Goal: Information Seeking & Learning: Learn about a topic

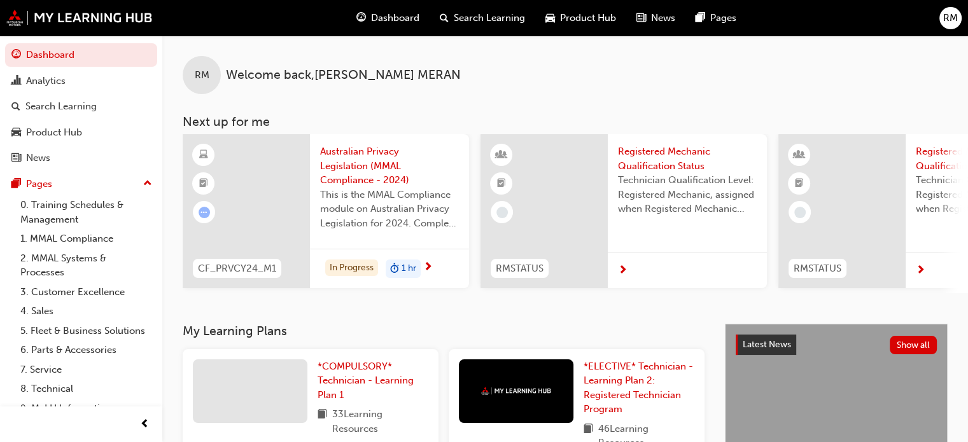
click at [375, 167] on span "Australian Privacy Legislation (MMAL Compliance - 2024)" at bounding box center [389, 165] width 139 height 43
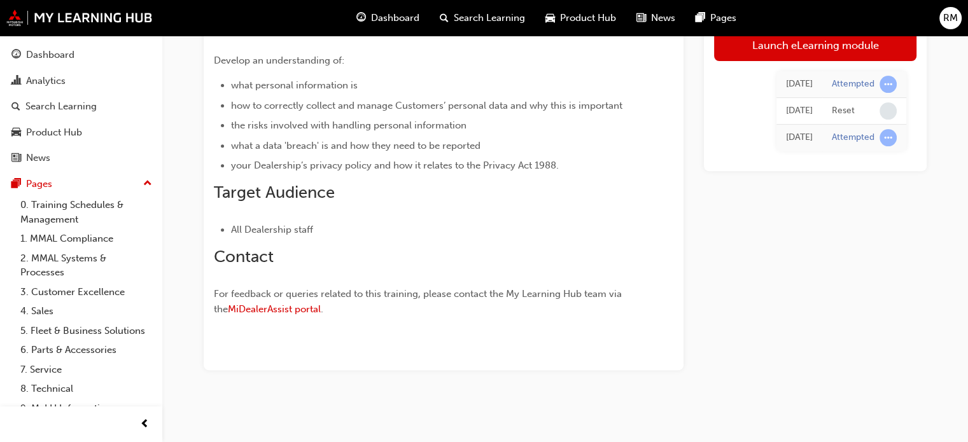
scroll to position [79, 0]
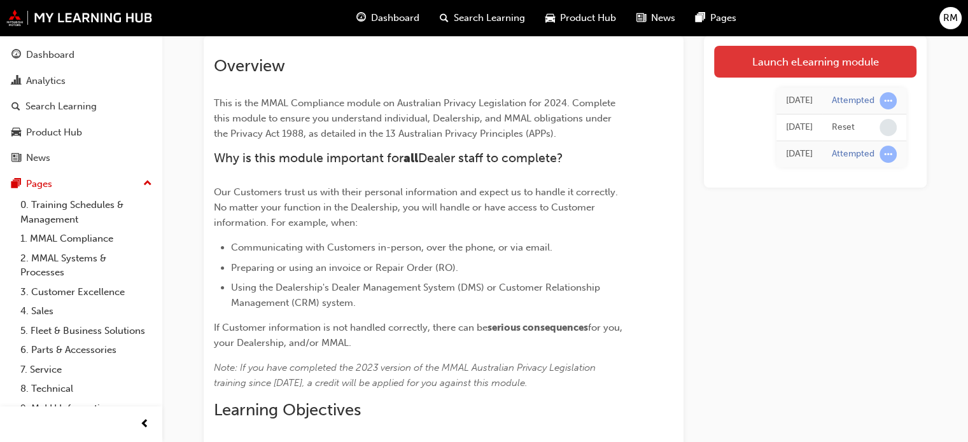
click at [810, 67] on link "Launch eLearning module" at bounding box center [815, 62] width 202 height 32
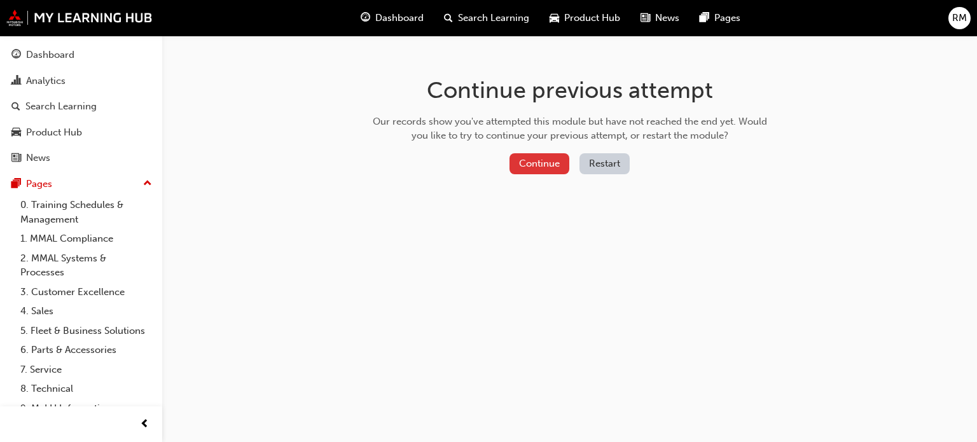
click at [545, 161] on button "Continue" at bounding box center [540, 163] width 60 height 21
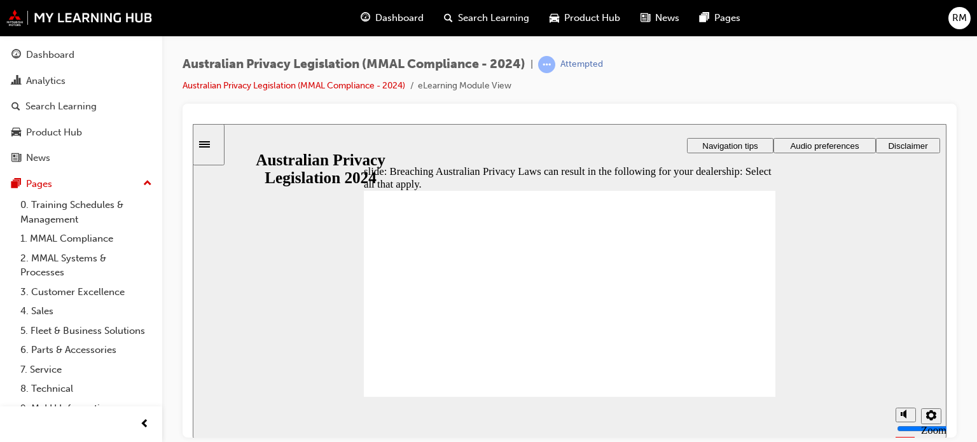
checkbox input "true"
checkbox input "false"
checkbox input "true"
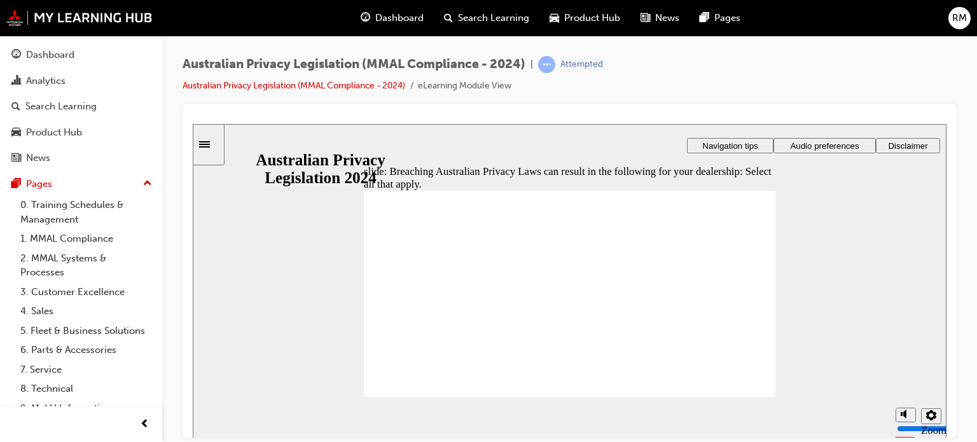
radio input "true"
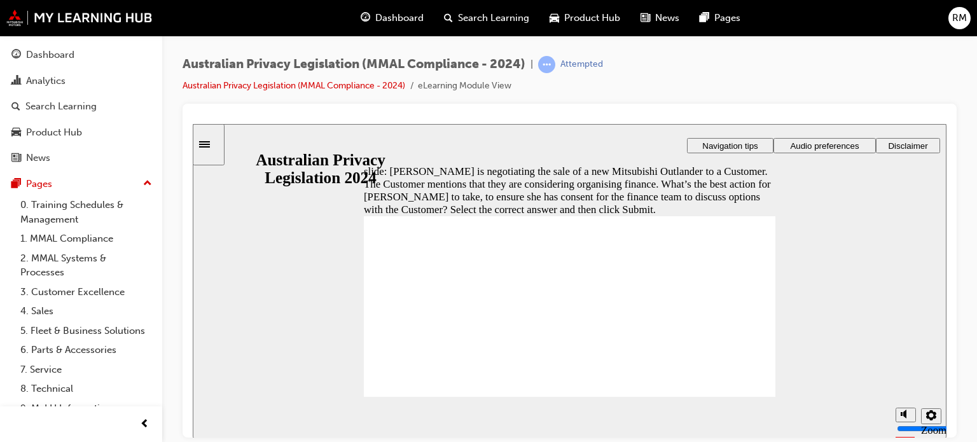
radio input "true"
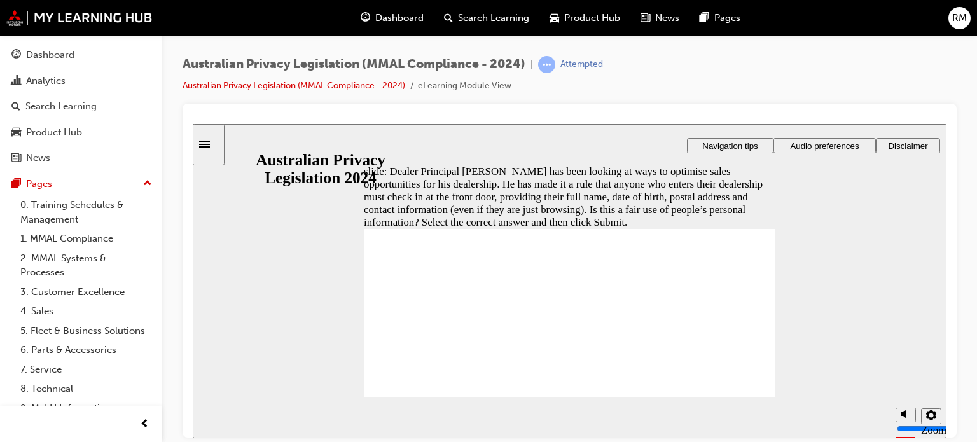
radio input "true"
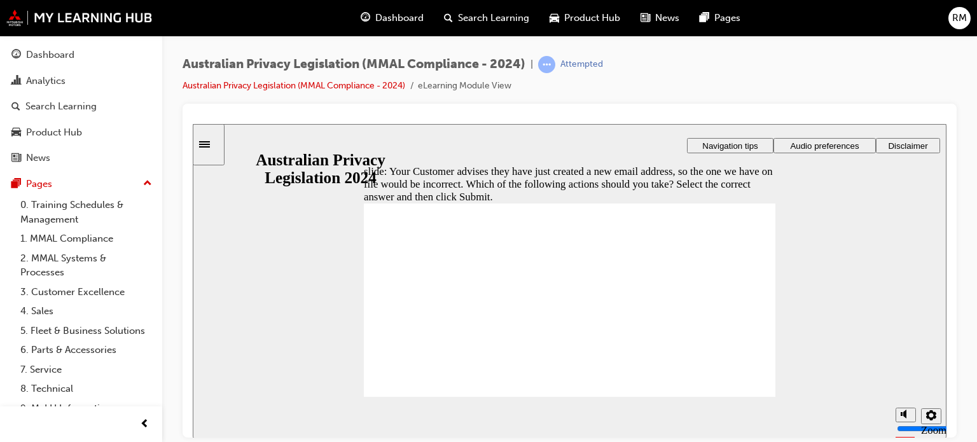
radio input "true"
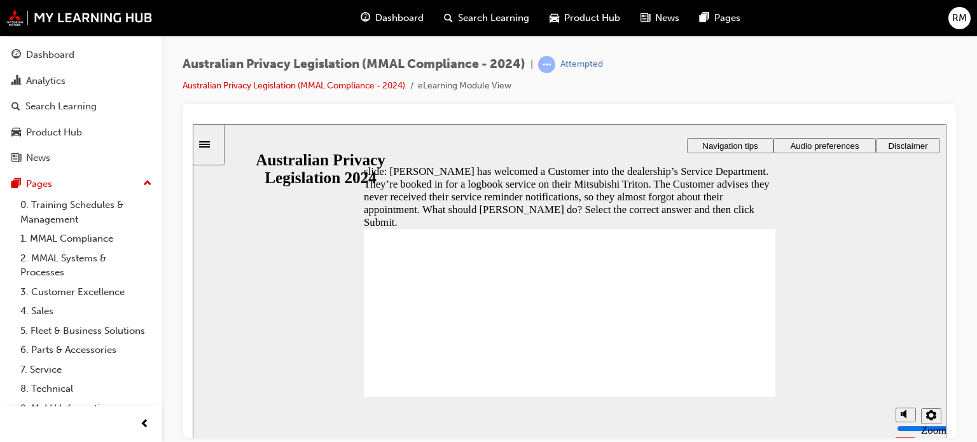
radio input "true"
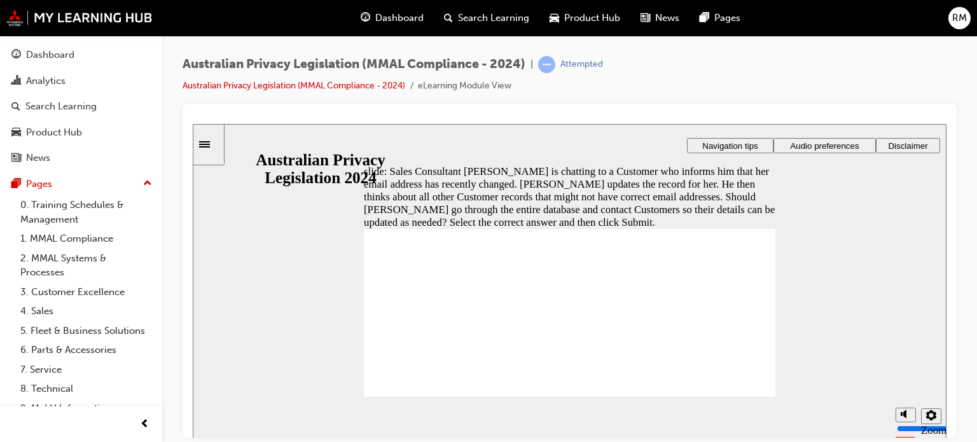
radio input "true"
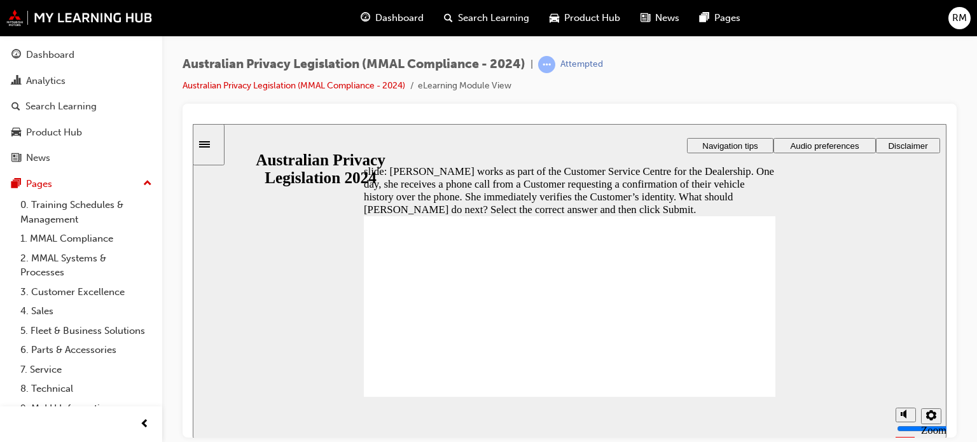
radio input "true"
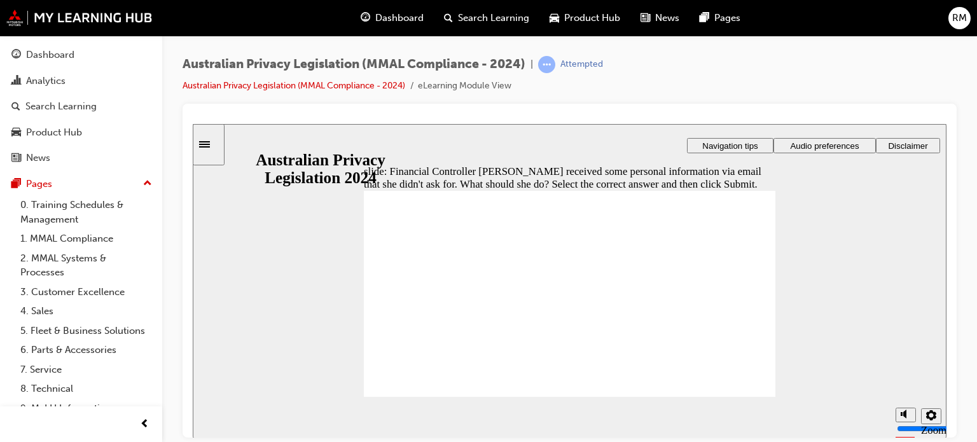
radio input "true"
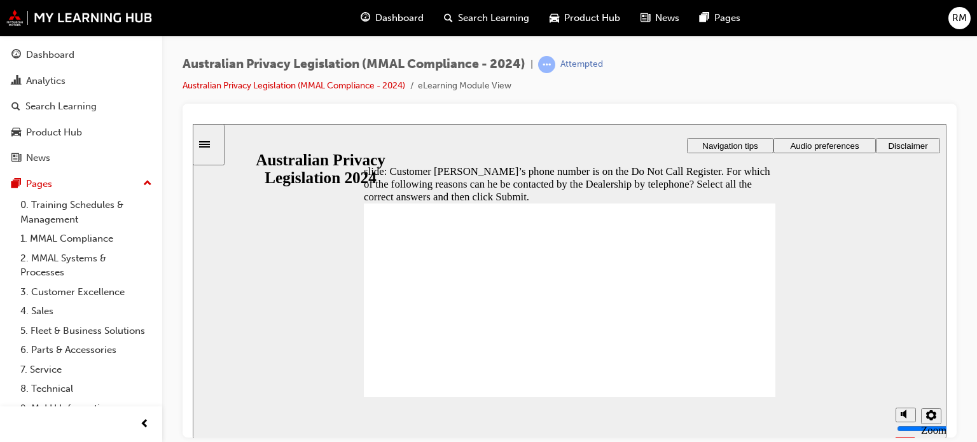
checkbox input "true"
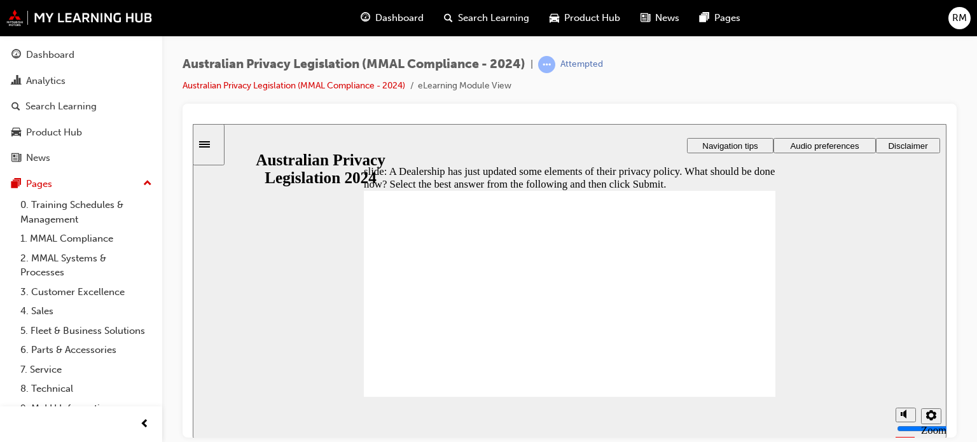
radio input "true"
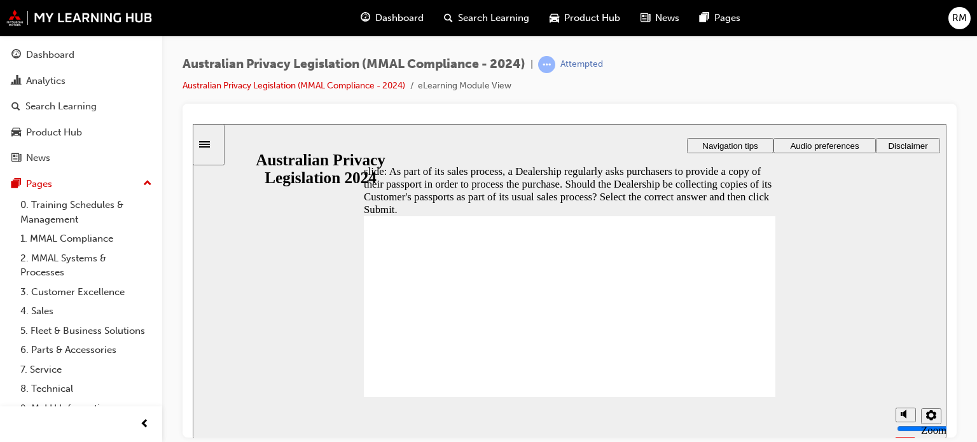
radio input "true"
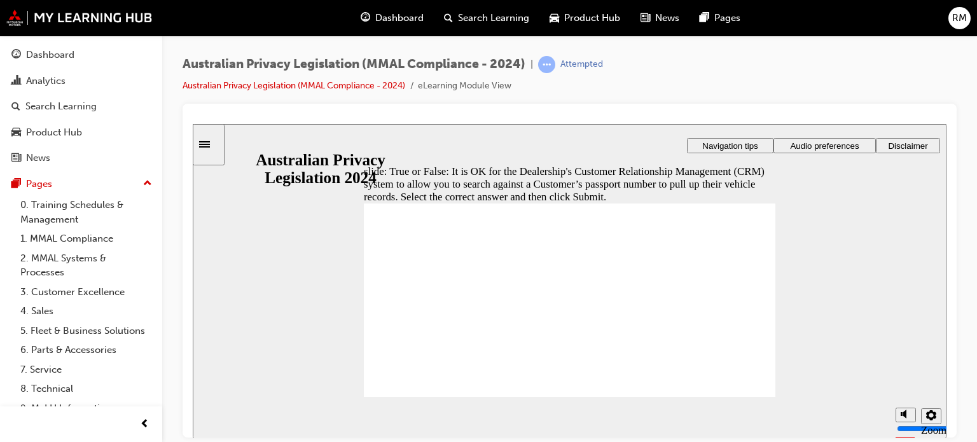
radio input "true"
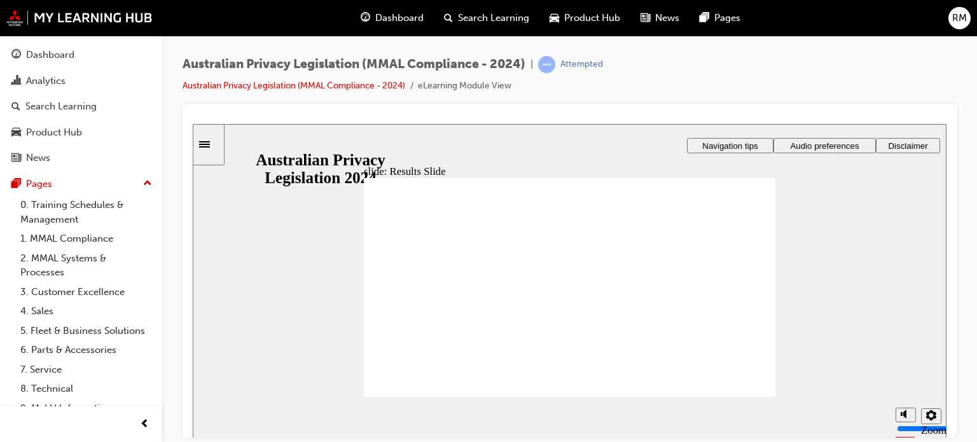
checkbox input "true"
checkbox input "false"
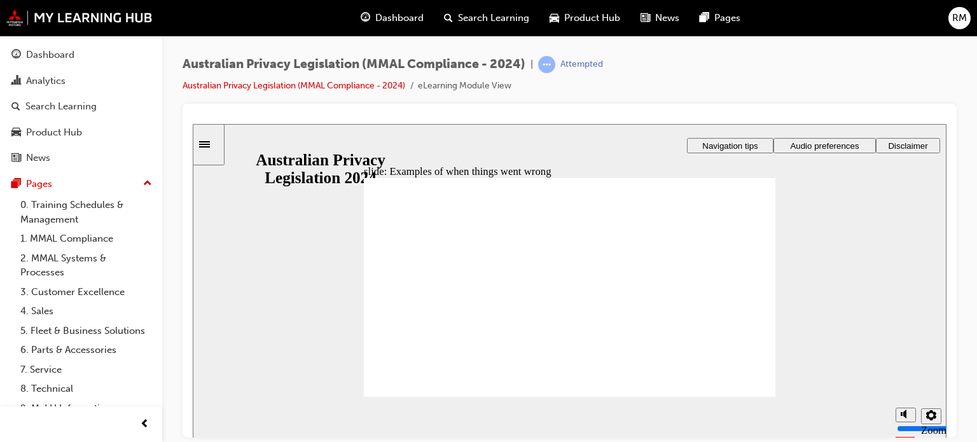
radio input "true"
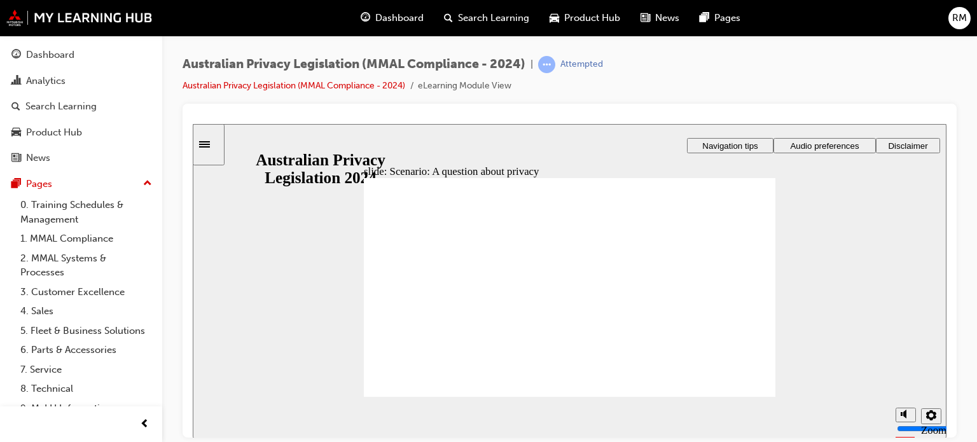
radio input "true"
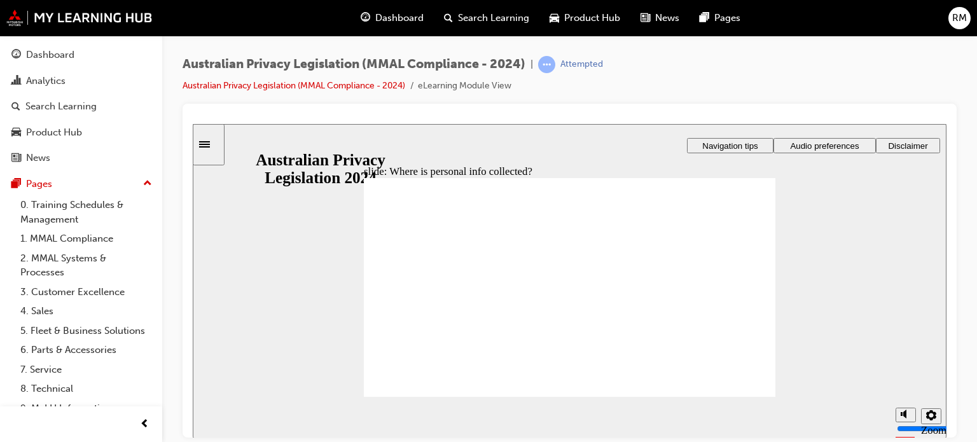
drag, startPoint x: 554, startPoint y: 270, endPoint x: 665, endPoint y: 316, distance: 120.6
drag, startPoint x: 603, startPoint y: 274, endPoint x: 483, endPoint y: 328, distance: 131.3
drag, startPoint x: 553, startPoint y: 290, endPoint x: 674, endPoint y: 343, distance: 131.3
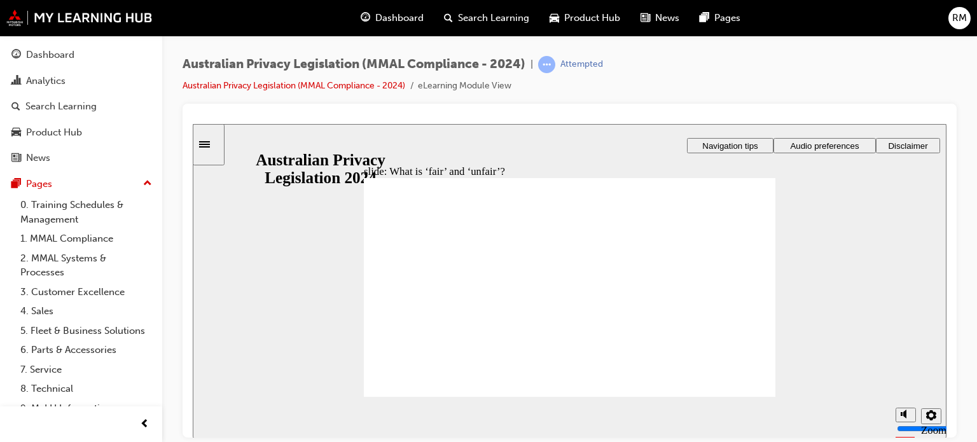
drag, startPoint x: 587, startPoint y: 273, endPoint x: 468, endPoint y: 328, distance: 131.5
drag, startPoint x: 468, startPoint y: 328, endPoint x: 693, endPoint y: 314, distance: 225.6
drag, startPoint x: 611, startPoint y: 263, endPoint x: 478, endPoint y: 316, distance: 143.1
drag, startPoint x: 544, startPoint y: 279, endPoint x: 671, endPoint y: 331, distance: 137.8
drag, startPoint x: 671, startPoint y: 331, endPoint x: 410, endPoint y: 331, distance: 260.8
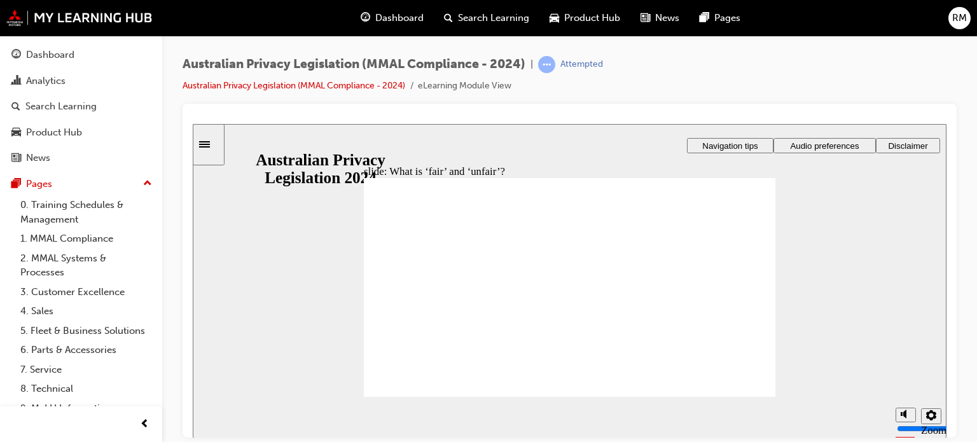
drag, startPoint x: 555, startPoint y: 275, endPoint x: 669, endPoint y: 324, distance: 124.8
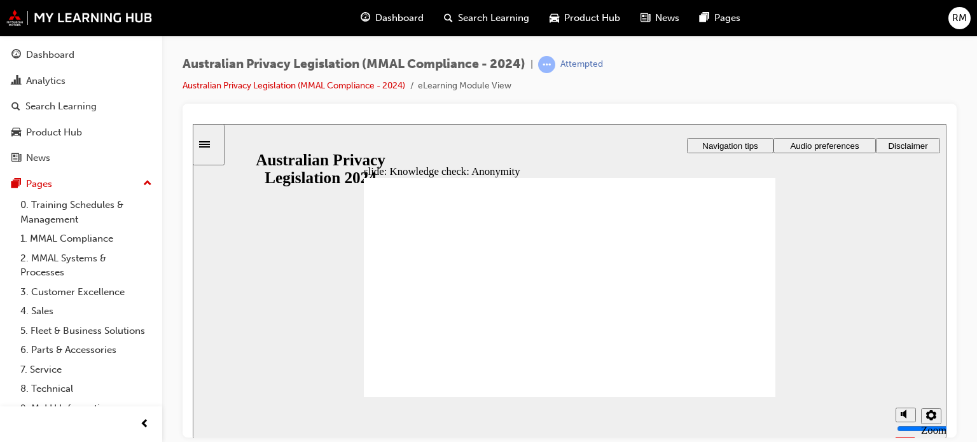
checkbox input "true"
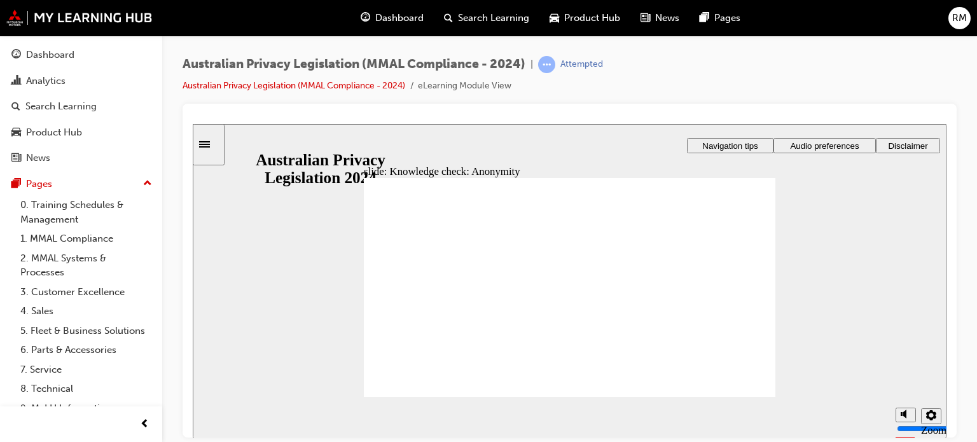
checkbox input "true"
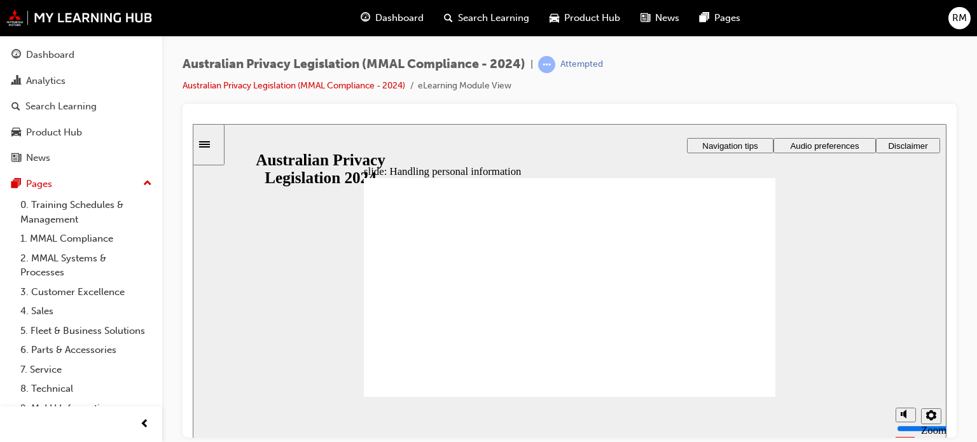
checkbox input "true"
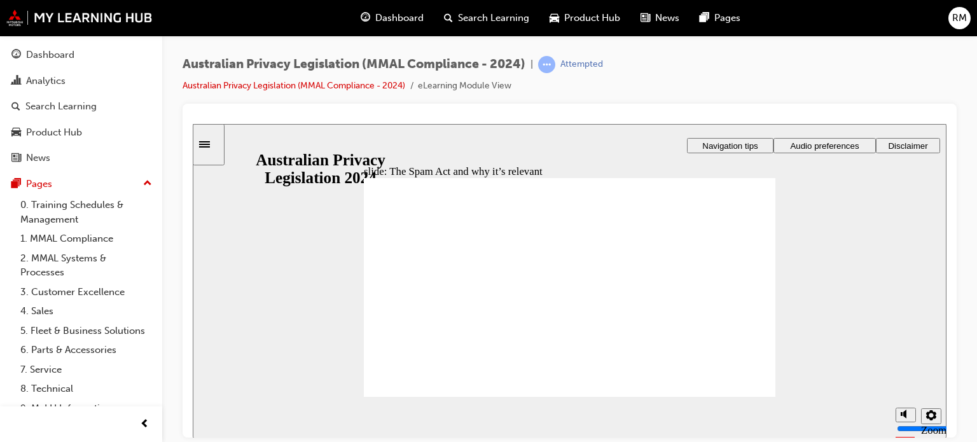
radio input "true"
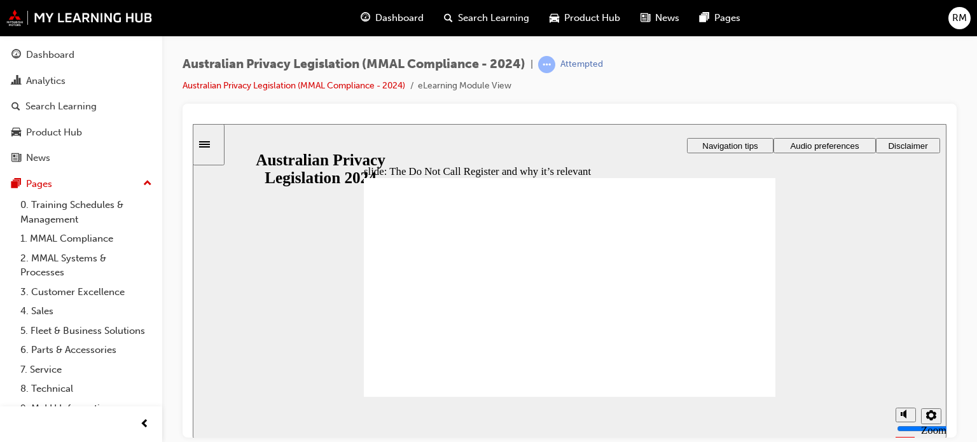
radio input "true"
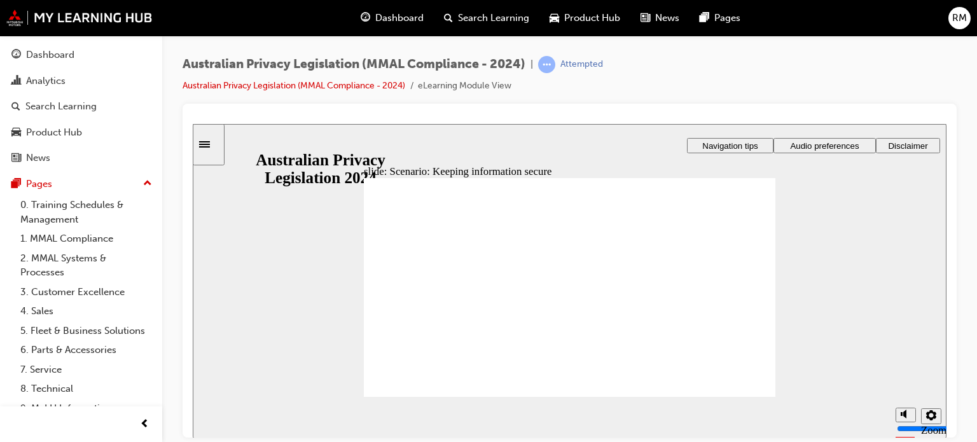
radio input "true"
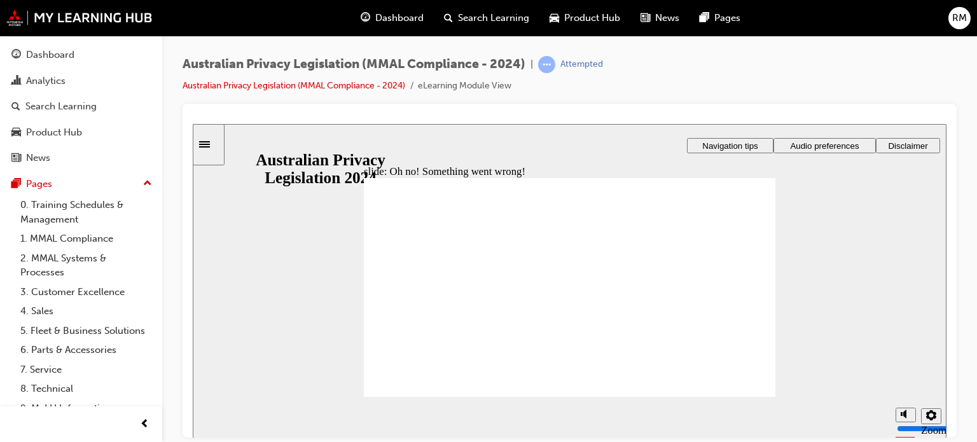
radio input "true"
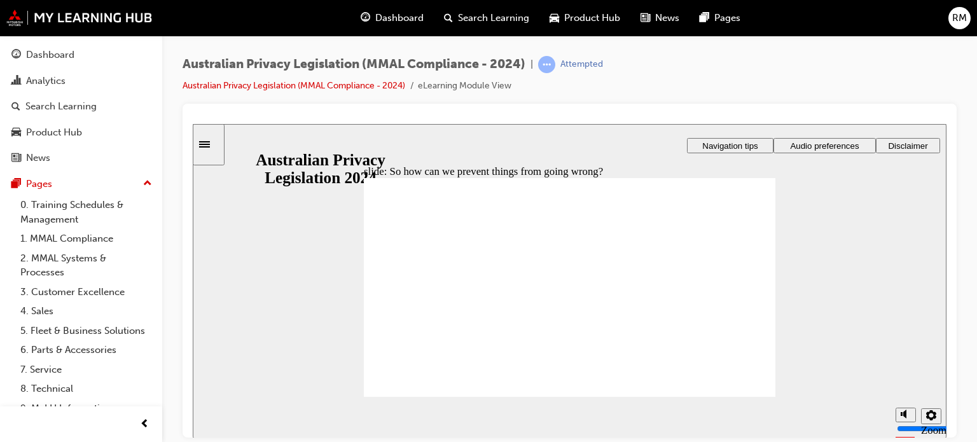
radio input "true"
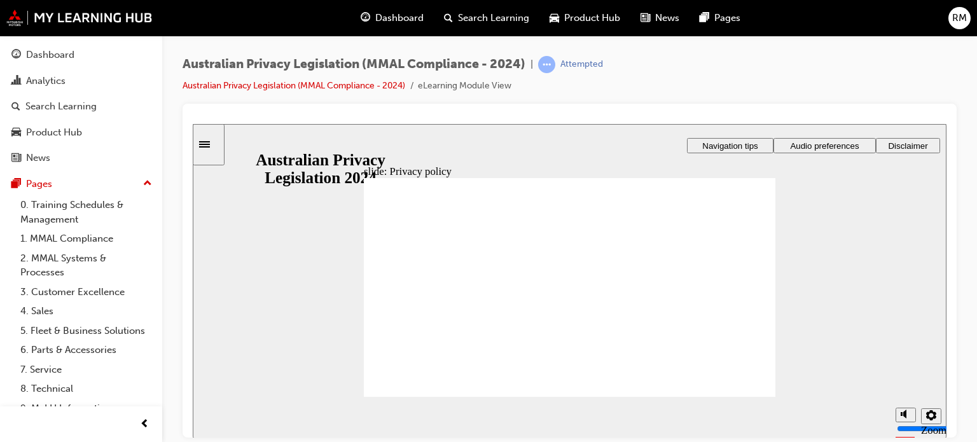
checkbox input "true"
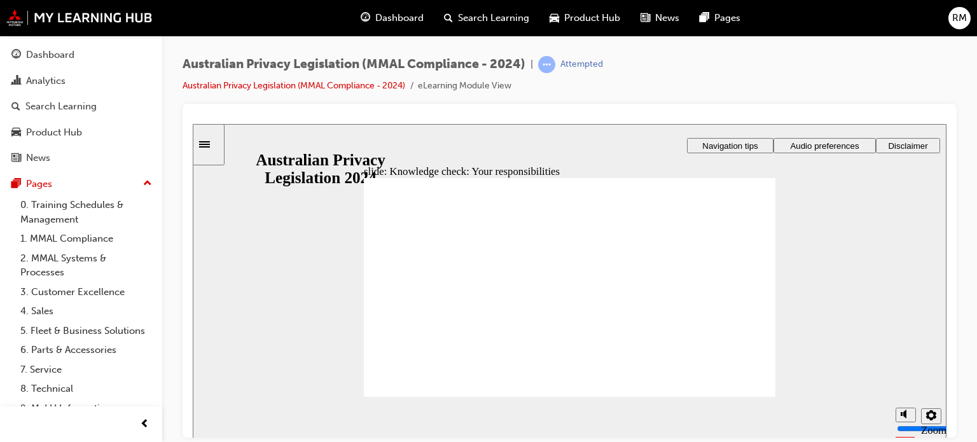
checkbox input "true"
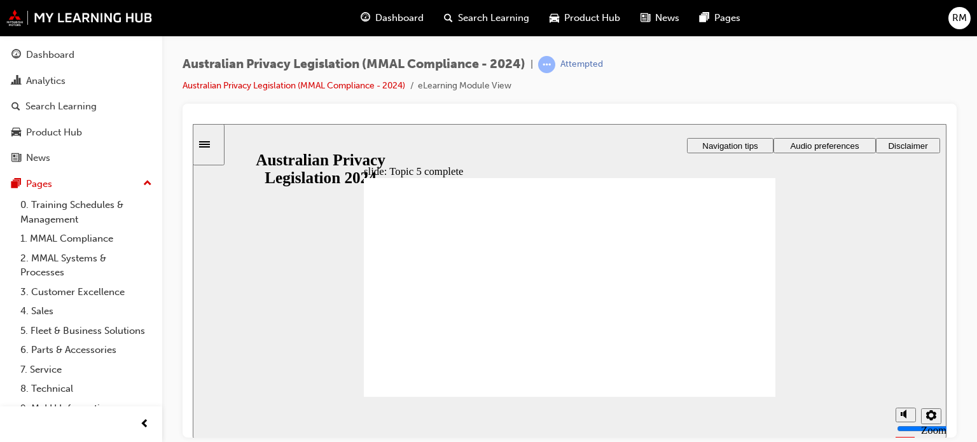
radio input "true"
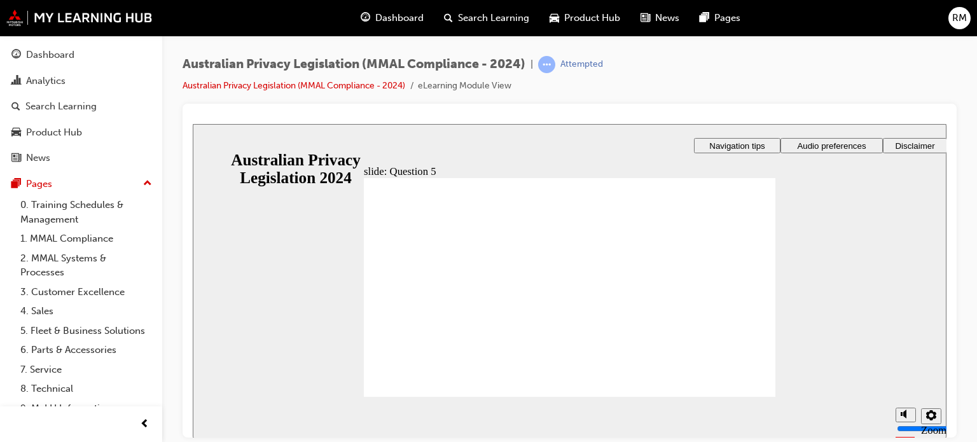
radio input "true"
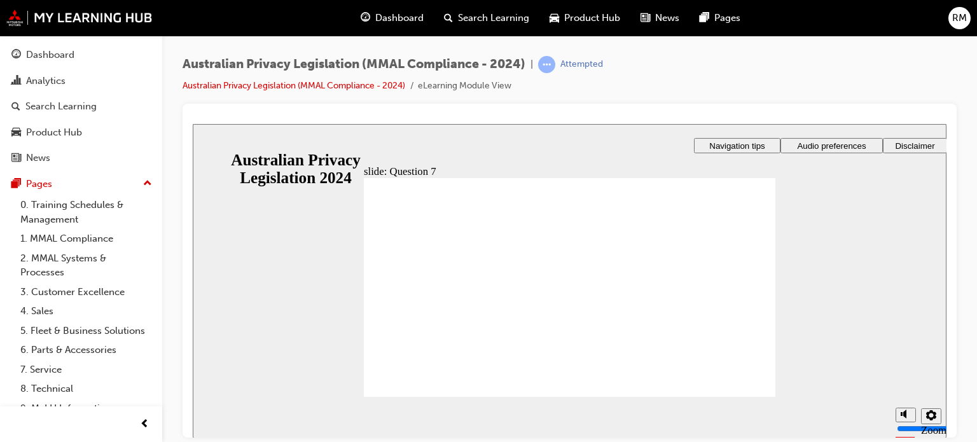
radio input "true"
radio input "false"
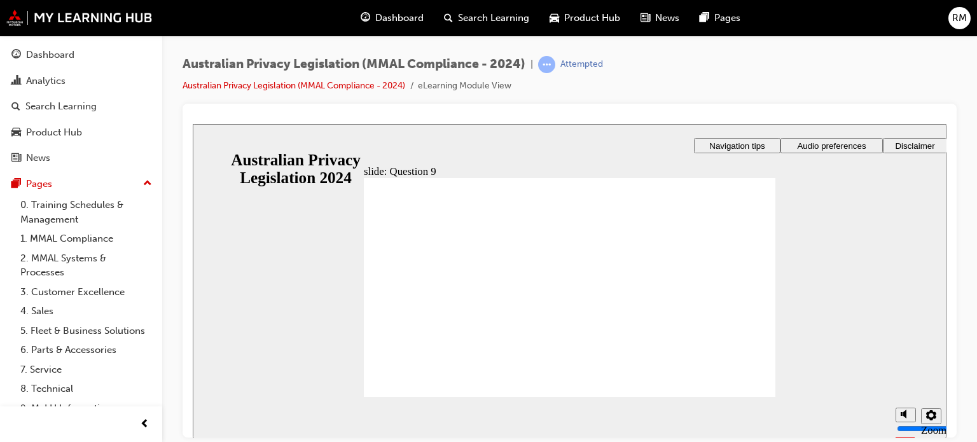
radio input "true"
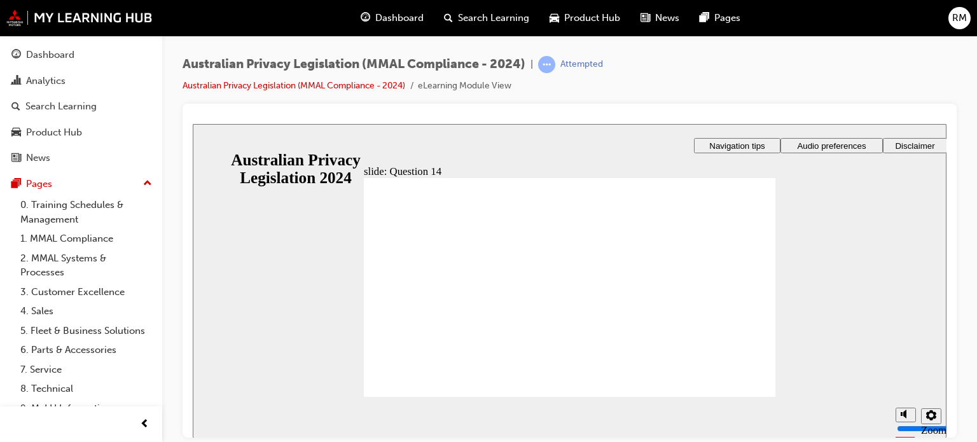
radio input "true"
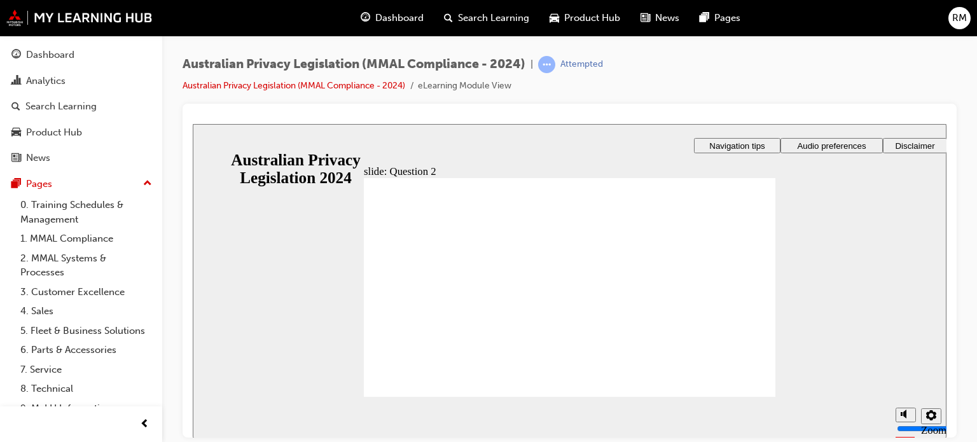
radio input "true"
checkbox input "true"
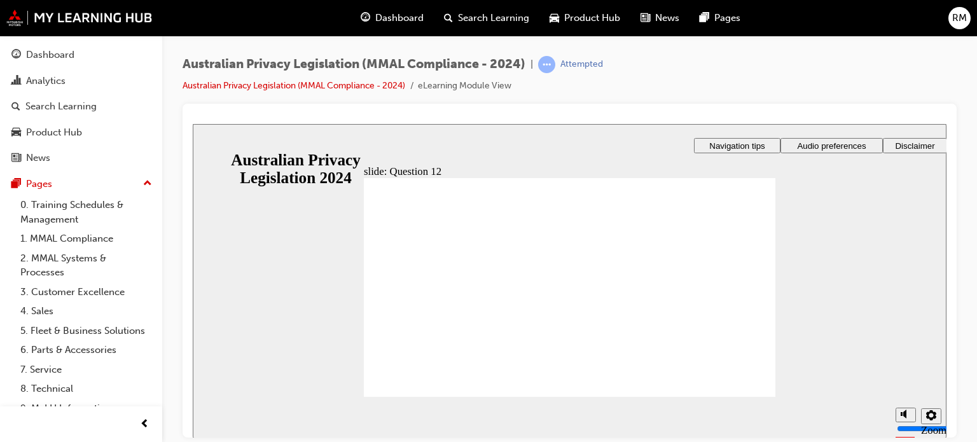
radio input "false"
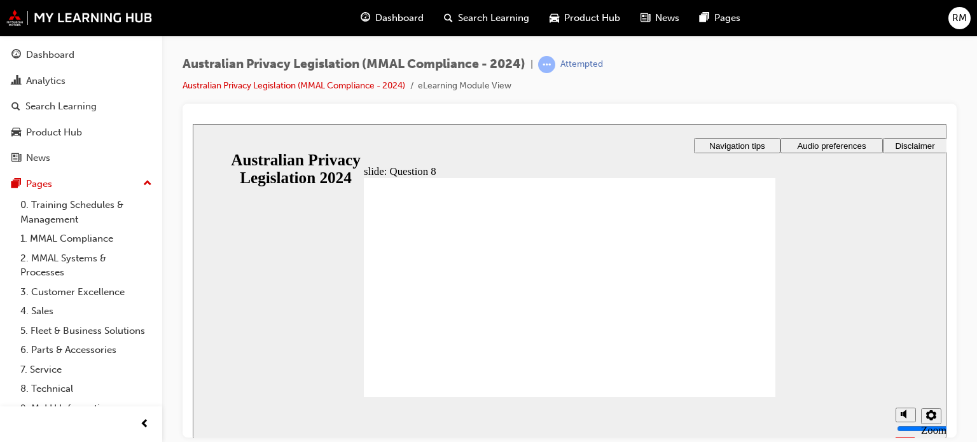
radio input "true"
checkbox input "true"
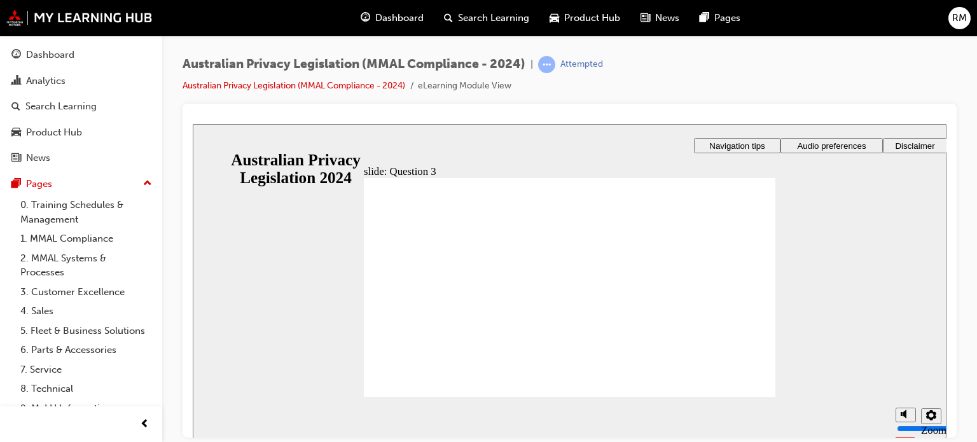
checkbox input "true"
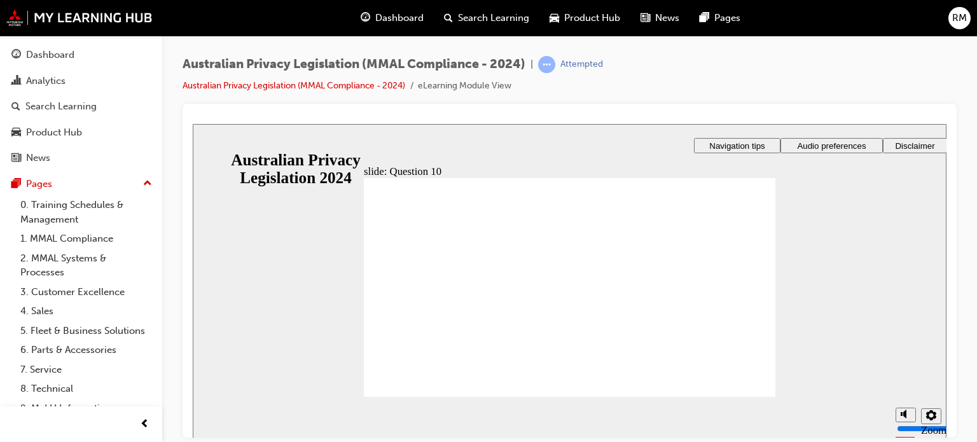
radio input "true"
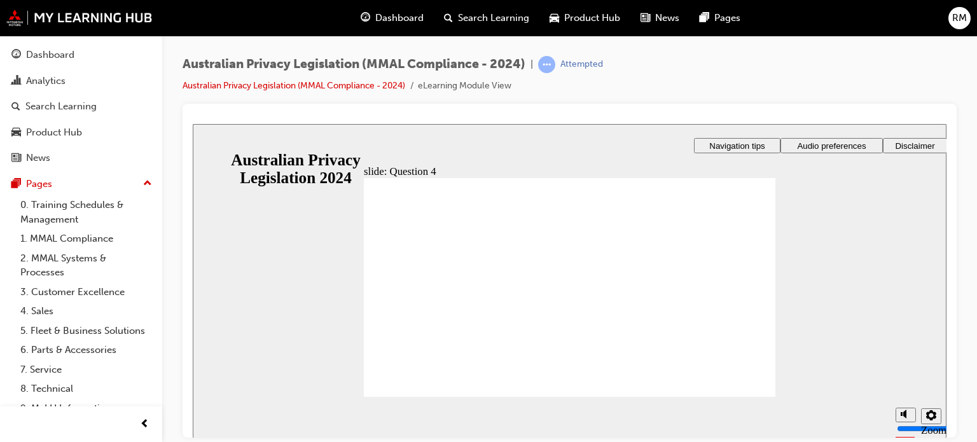
radio input "true"
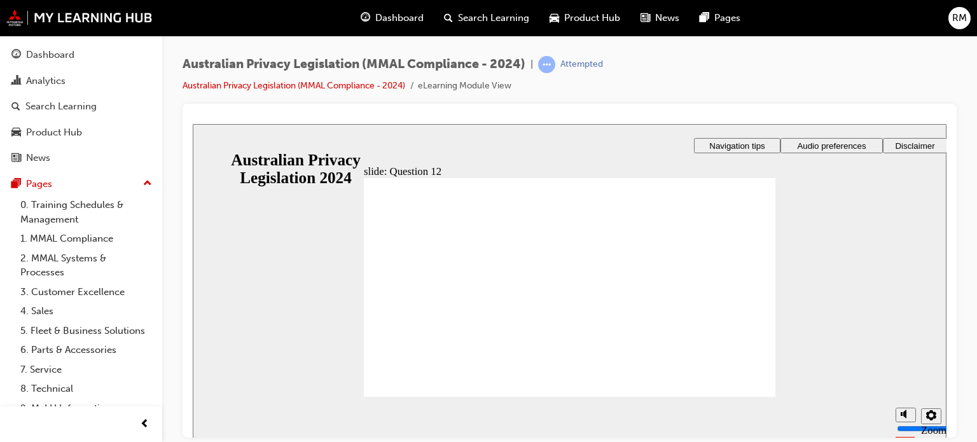
checkbox input "true"
radio input "true"
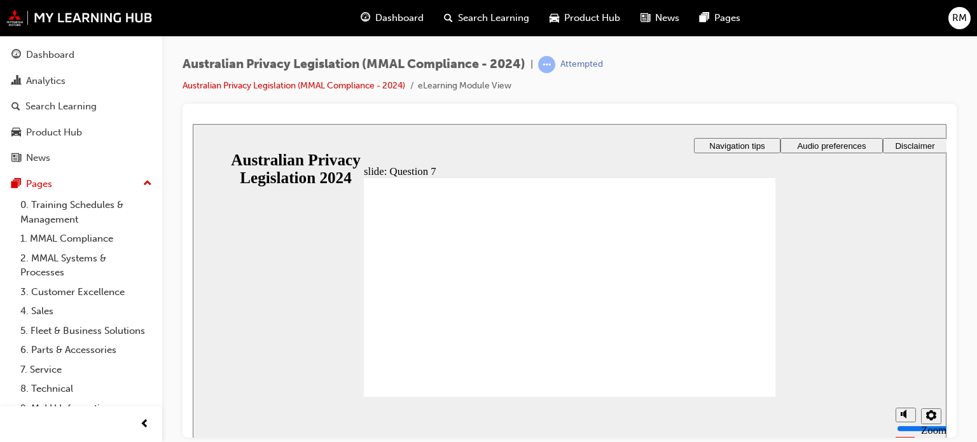
radio input "true"
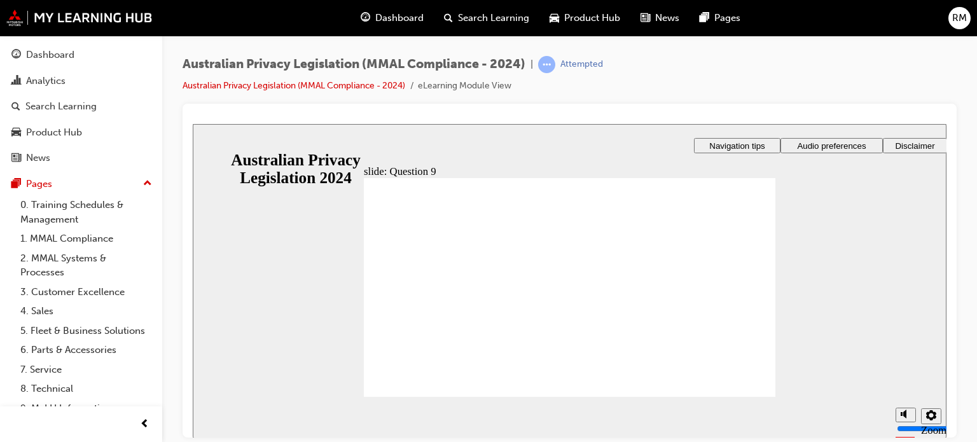
radio input "true"
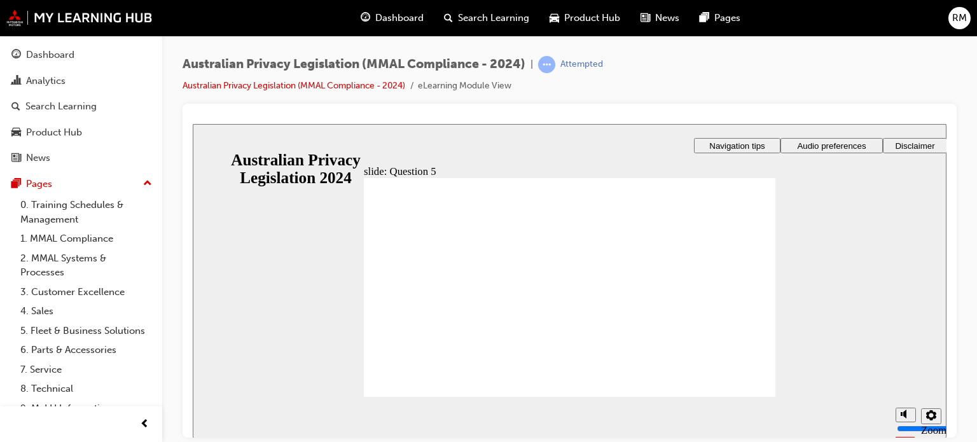
radio input "true"
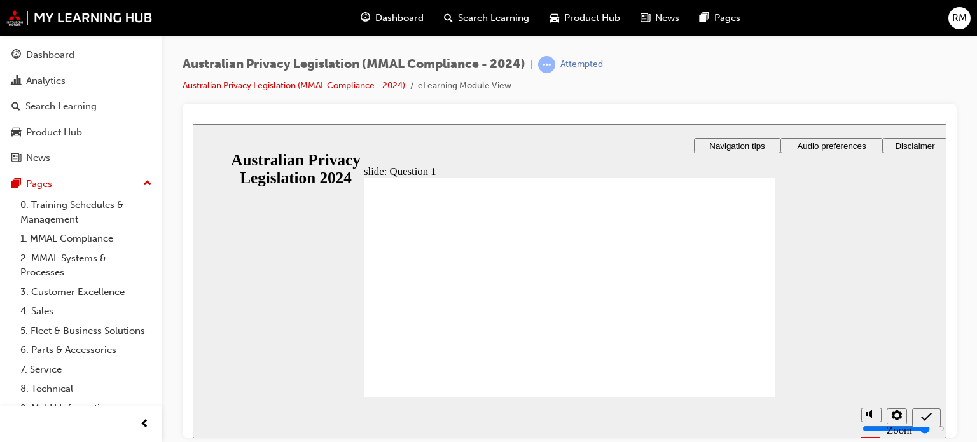
radio input "true"
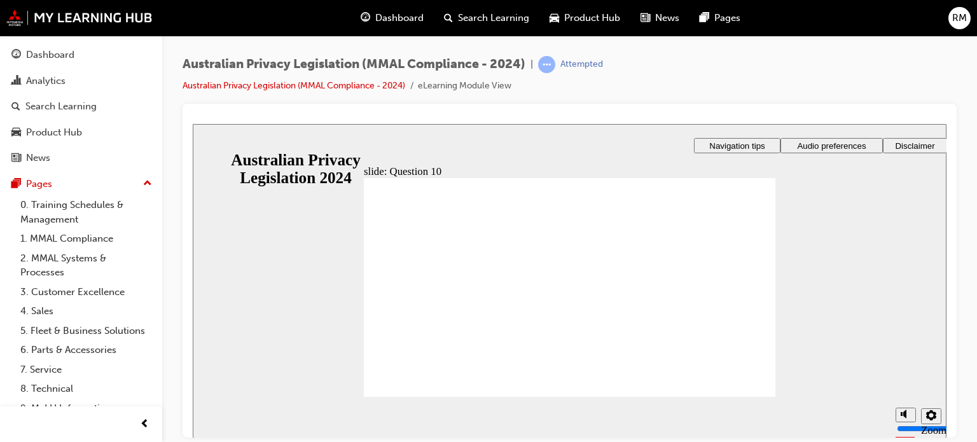
radio input "true"
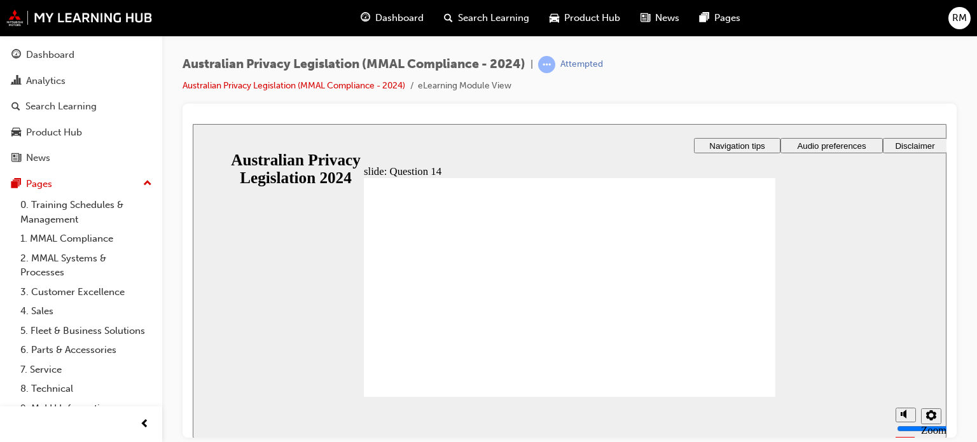
radio input "true"
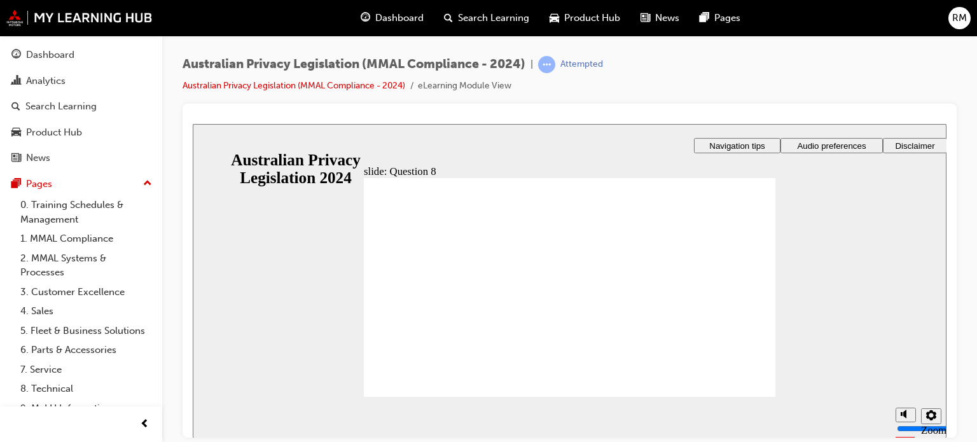
radio input "true"
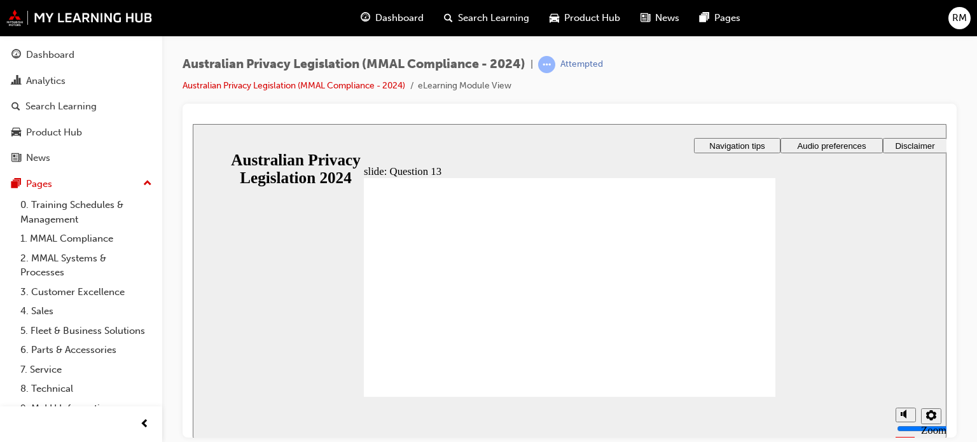
checkbox input "true"
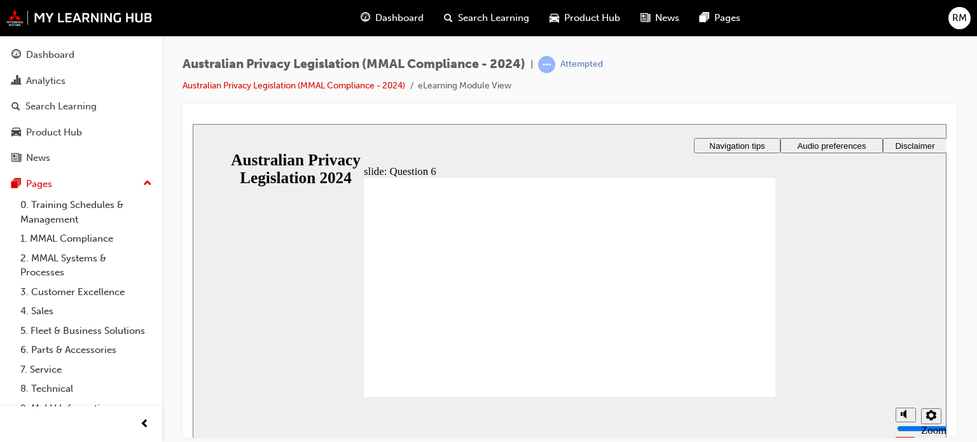
radio input "true"
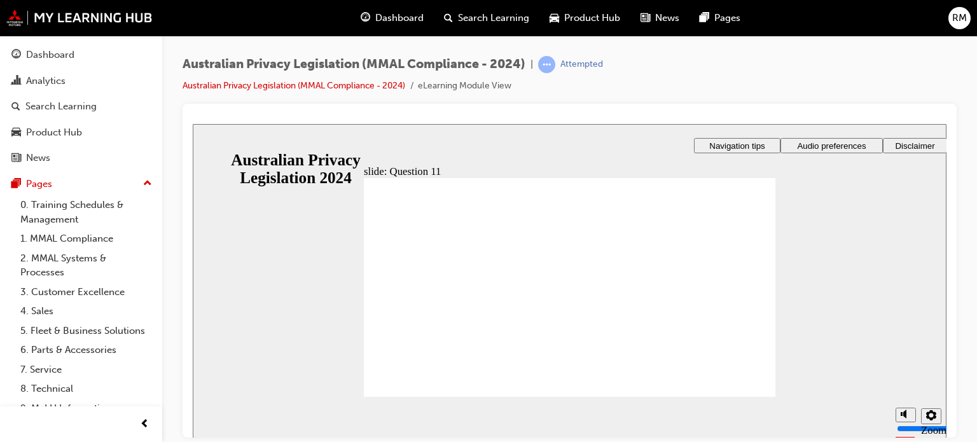
radio input "true"
checkbox input "true"
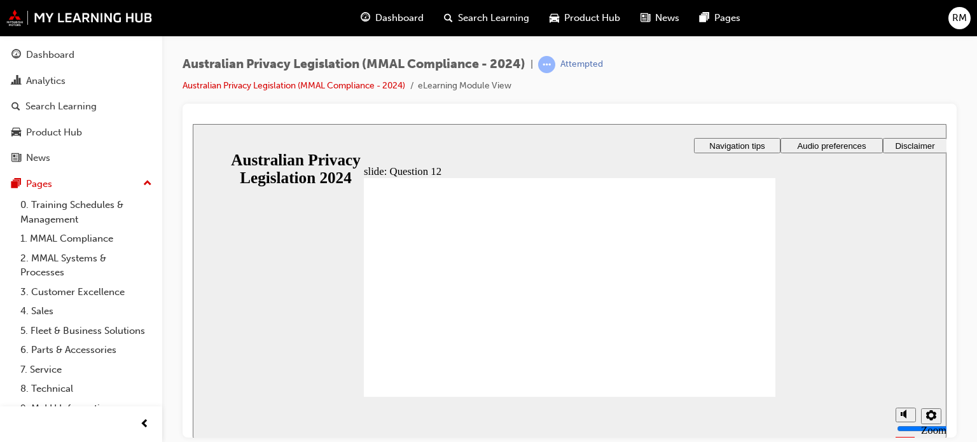
checkbox input "true"
checkbox input "false"
radio input "true"
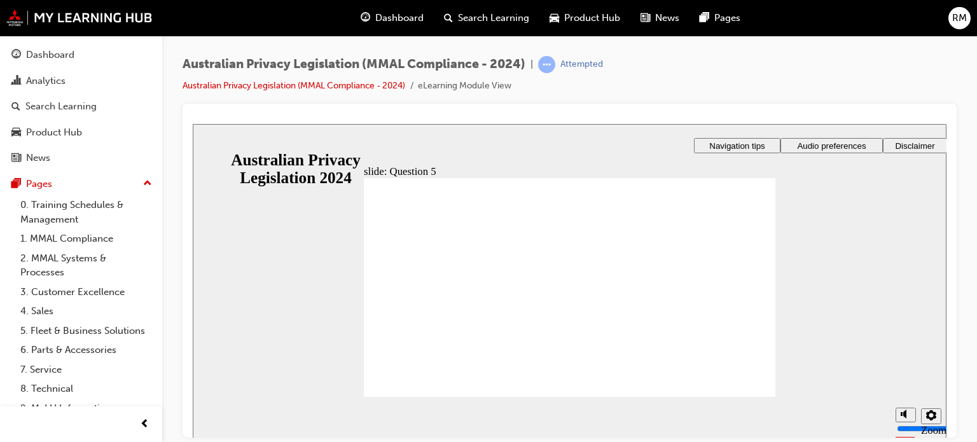
radio input "true"
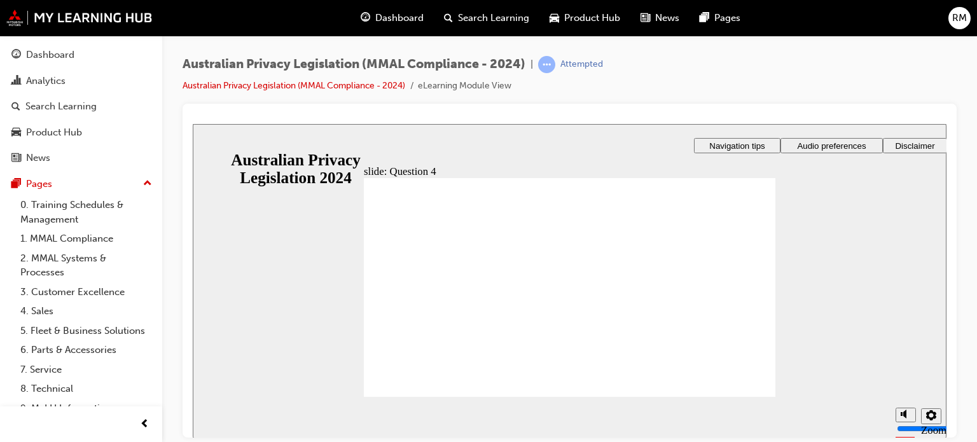
radio input "true"
checkbox input "true"
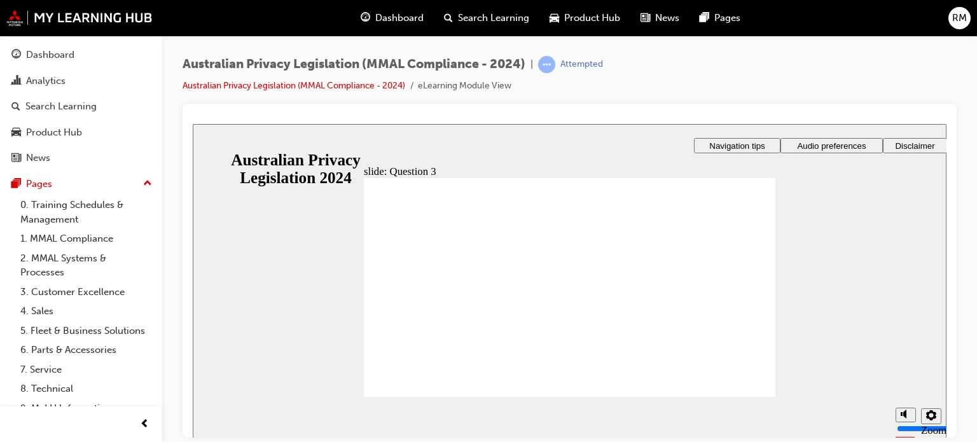
checkbox input "true"
radio input "true"
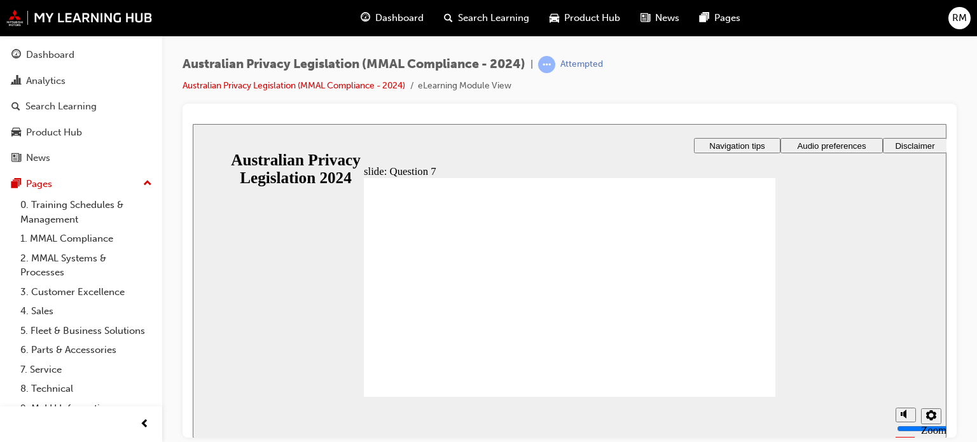
radio input "true"
radio input "false"
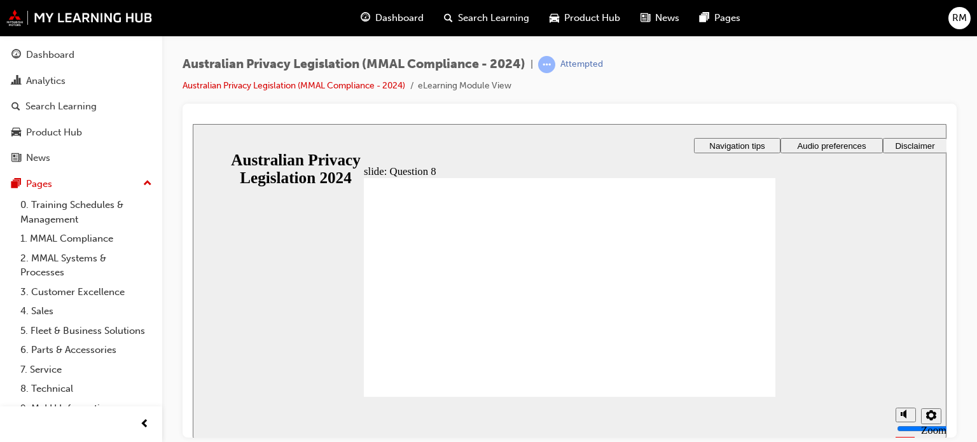
radio input "true"
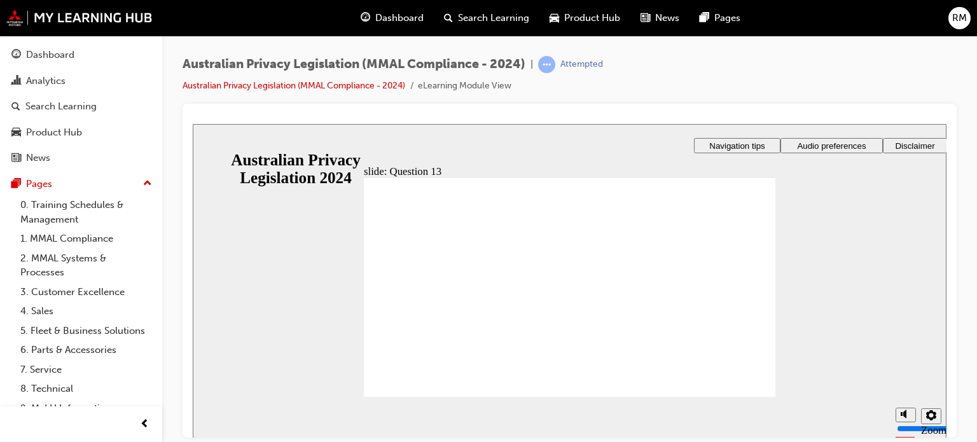
radio input "false"
radio input "true"
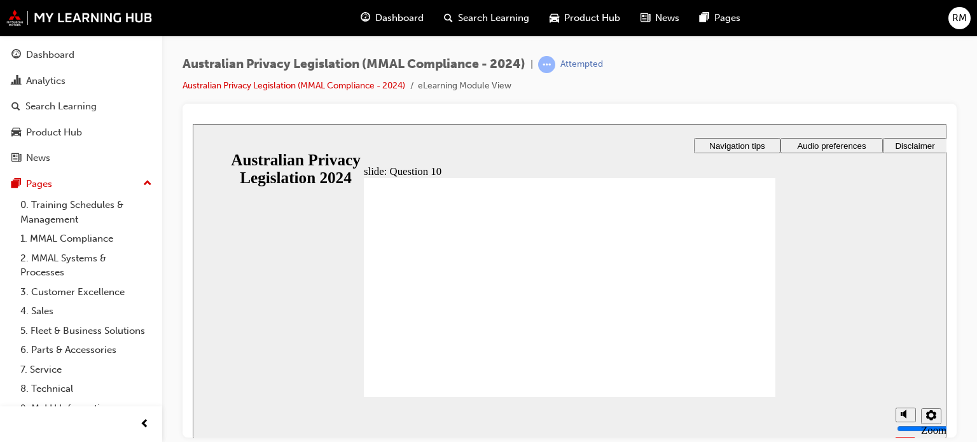
radio input "true"
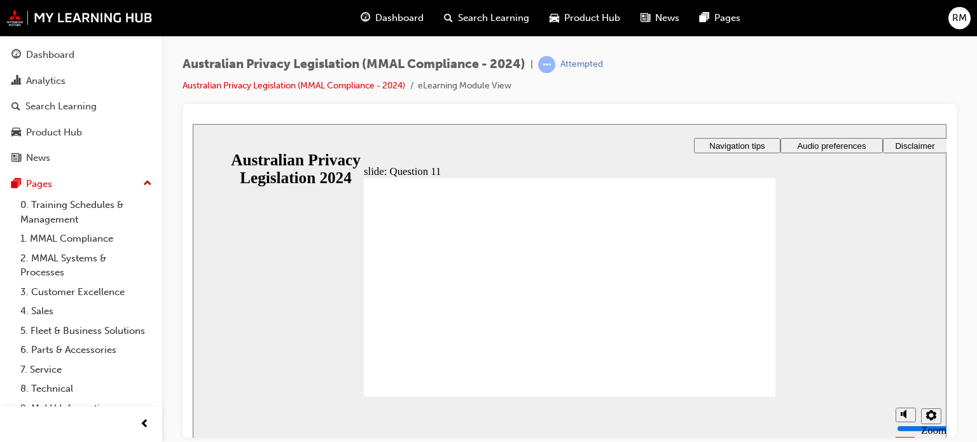
radio input "true"
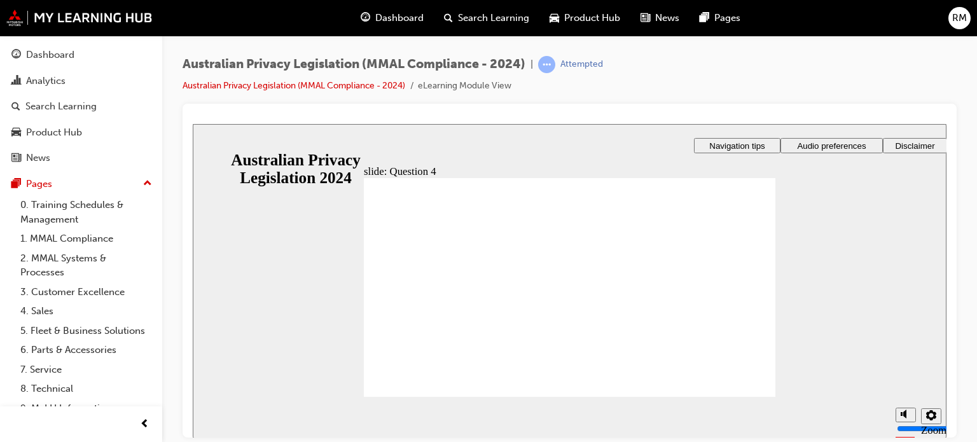
radio input "false"
radio input "true"
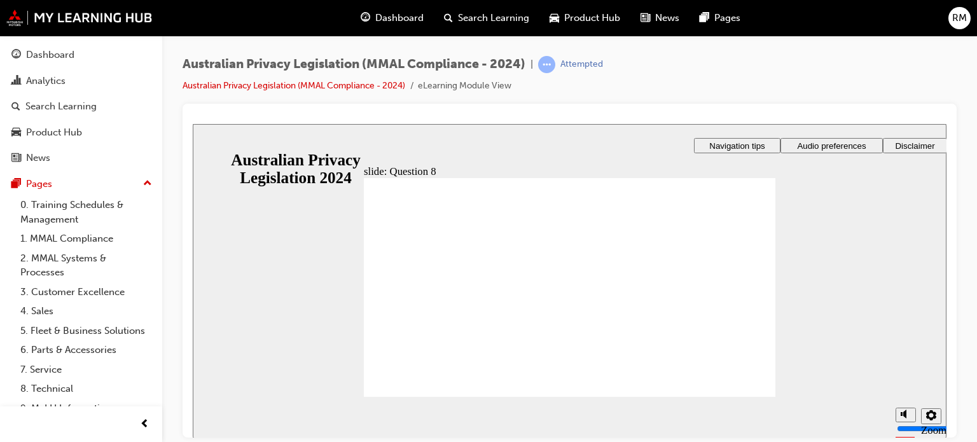
radio input "true"
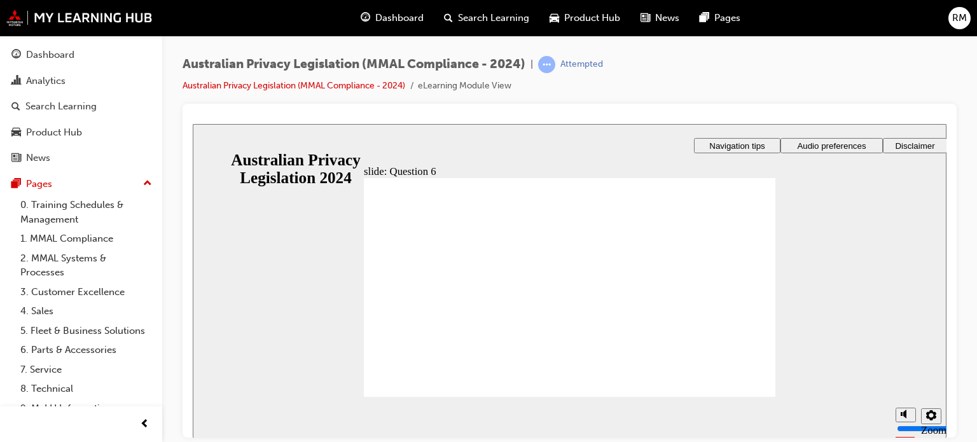
radio input "true"
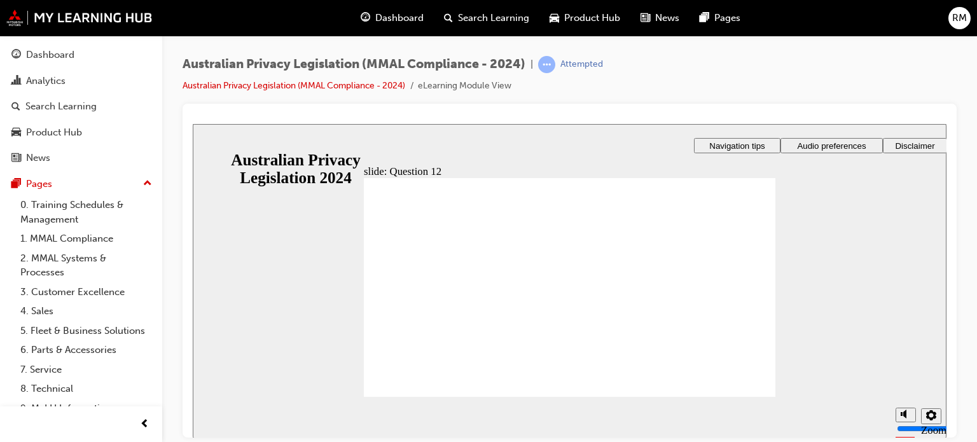
checkbox input "true"
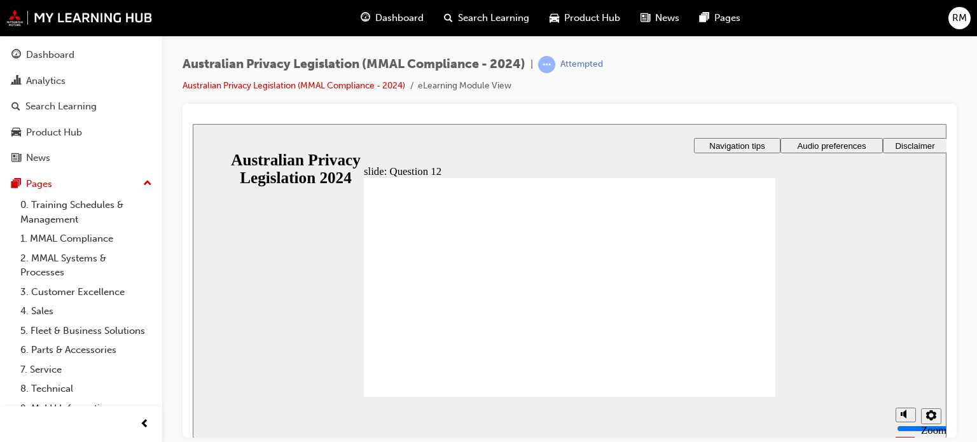
radio input "true"
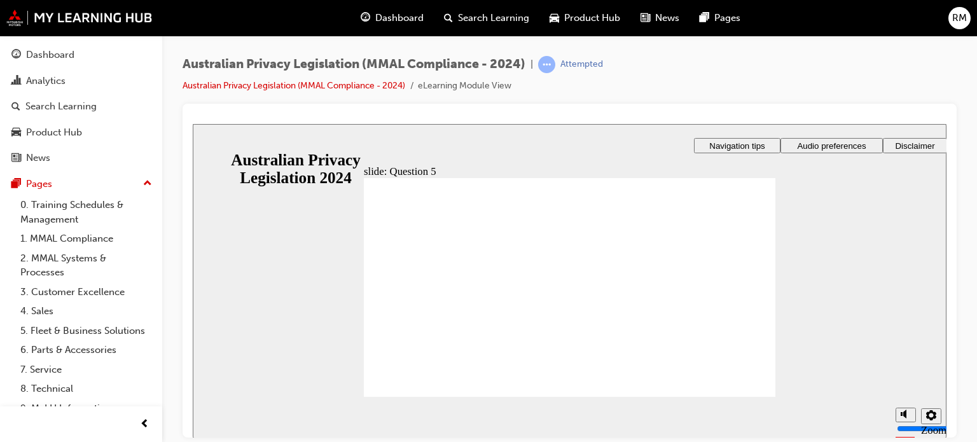
radio input "true"
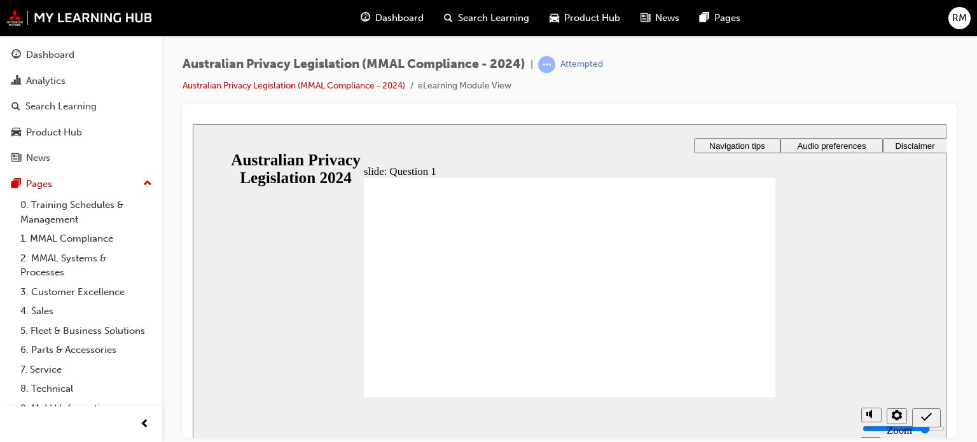
radio input "true"
checkbox input "true"
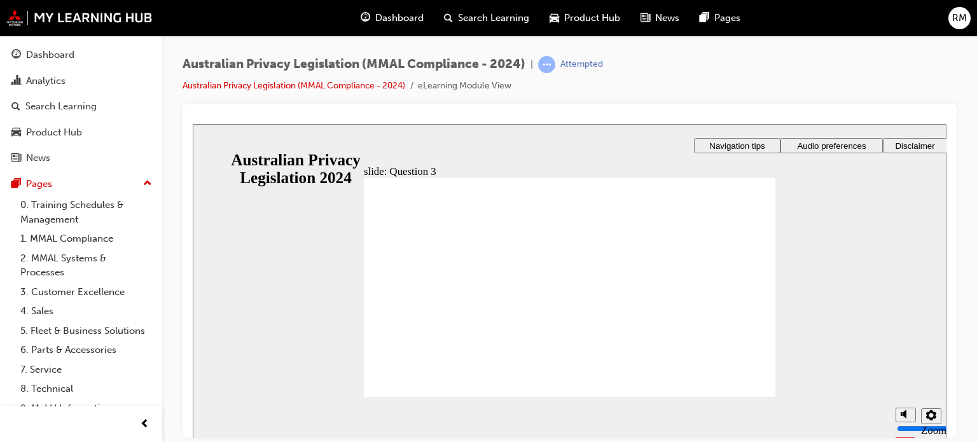
checkbox input "true"
radio input "true"
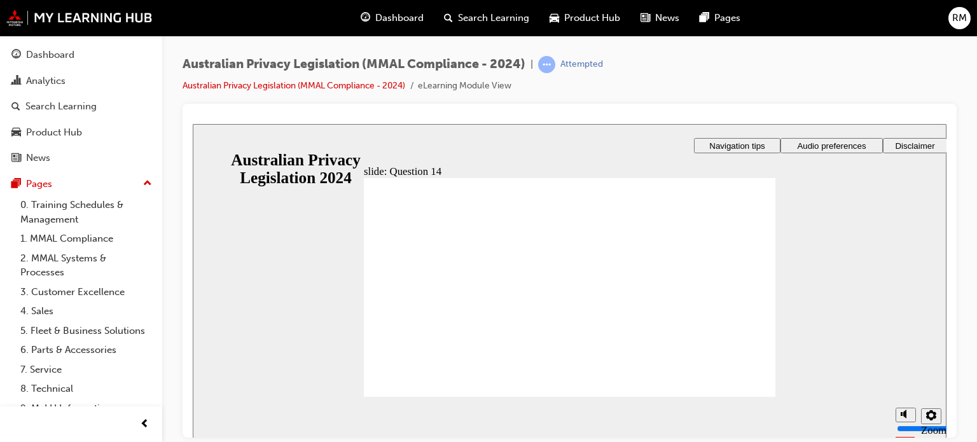
radio input "true"
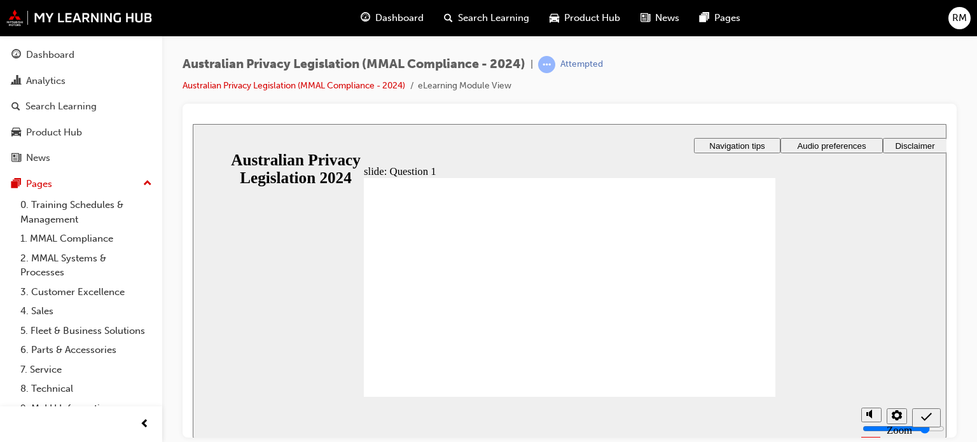
radio input "true"
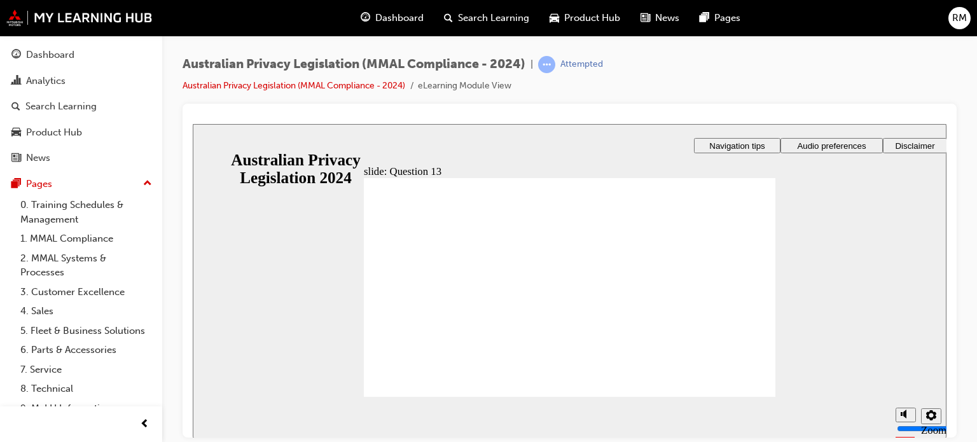
radio input "true"
radio input "false"
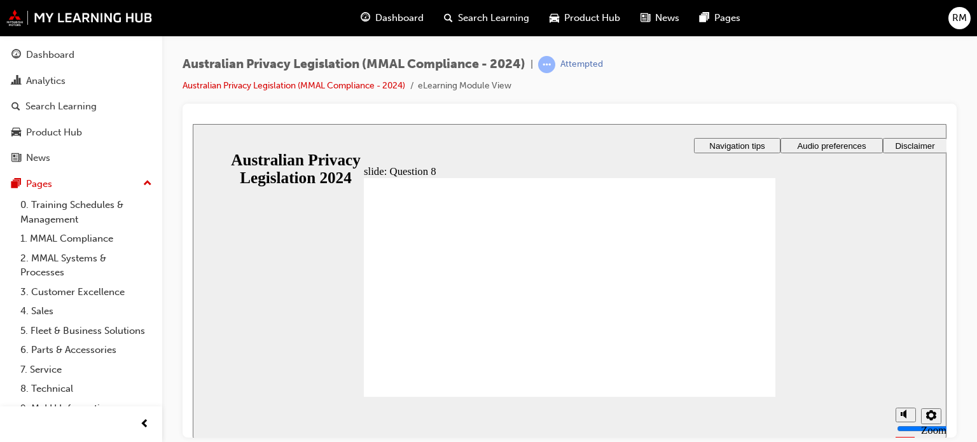
radio input "true"
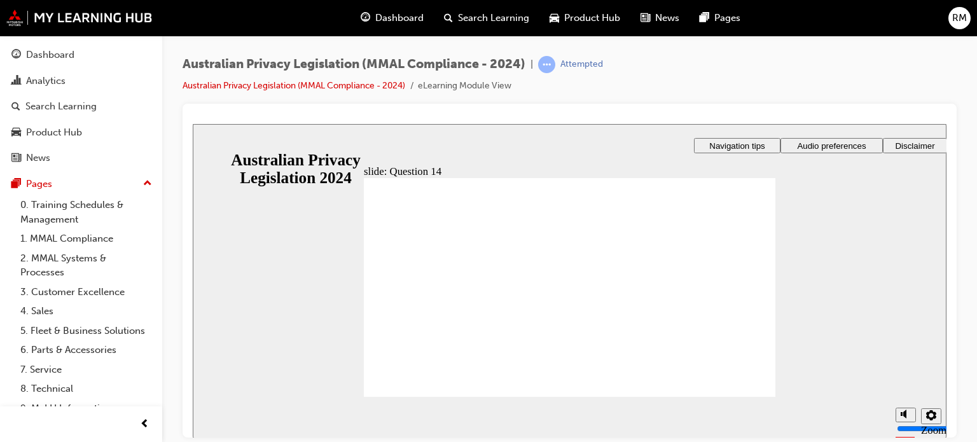
radio input "true"
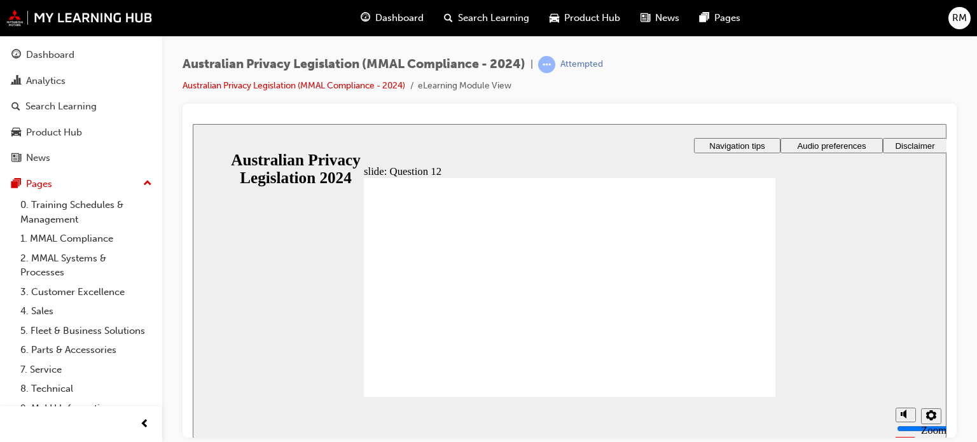
checkbox input "true"
checkbox input "false"
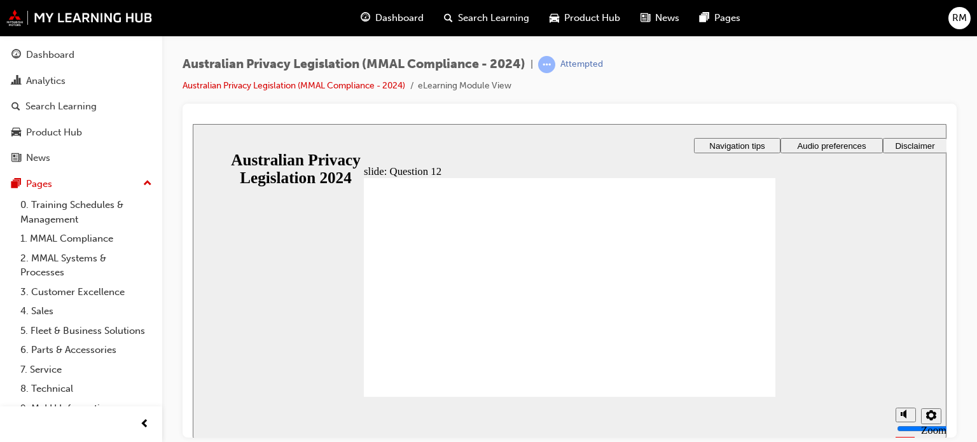
checkbox input "false"
checkbox input "true"
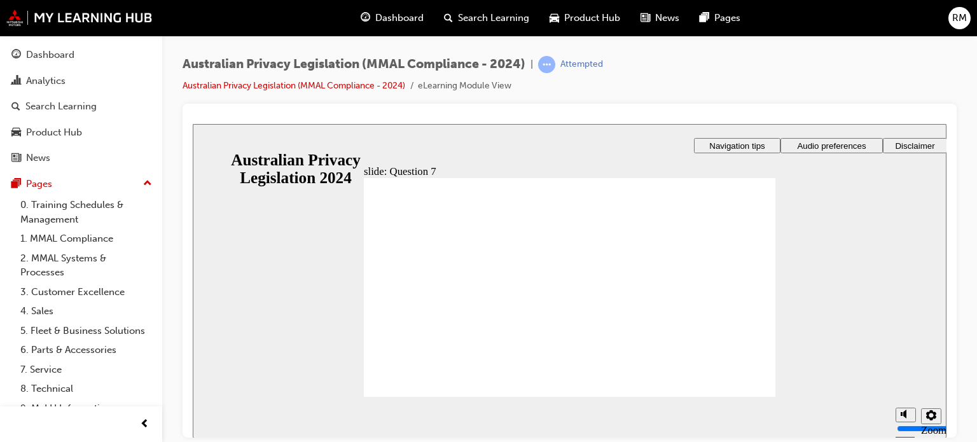
radio input "true"
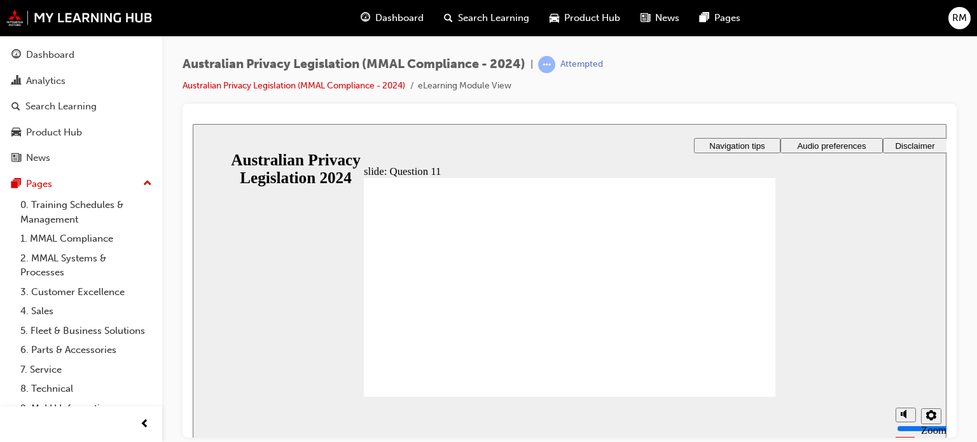
radio input "true"
checkbox input "true"
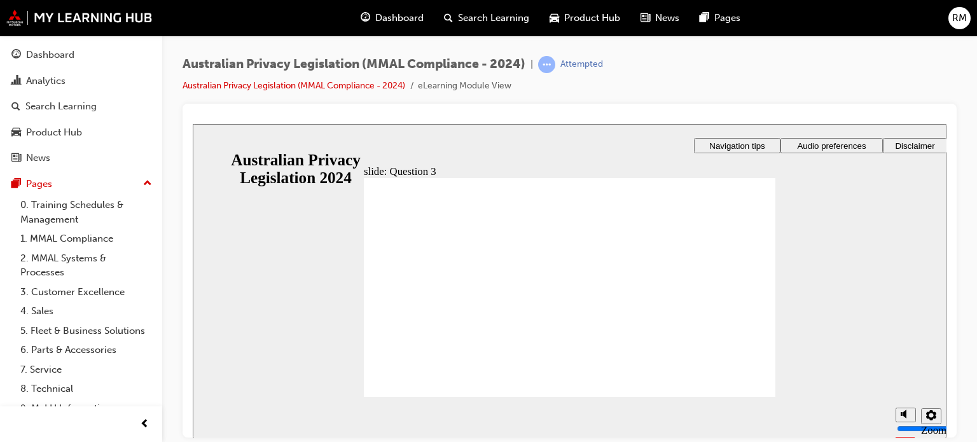
checkbox input "true"
radio input "true"
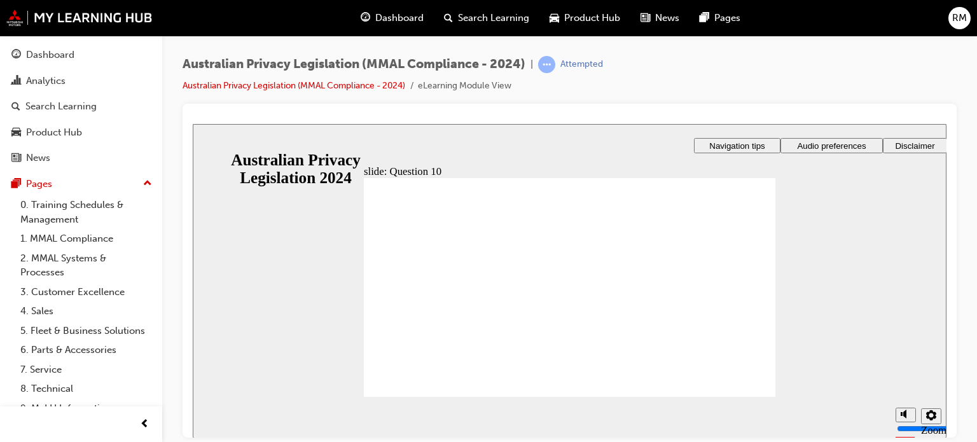
radio input "true"
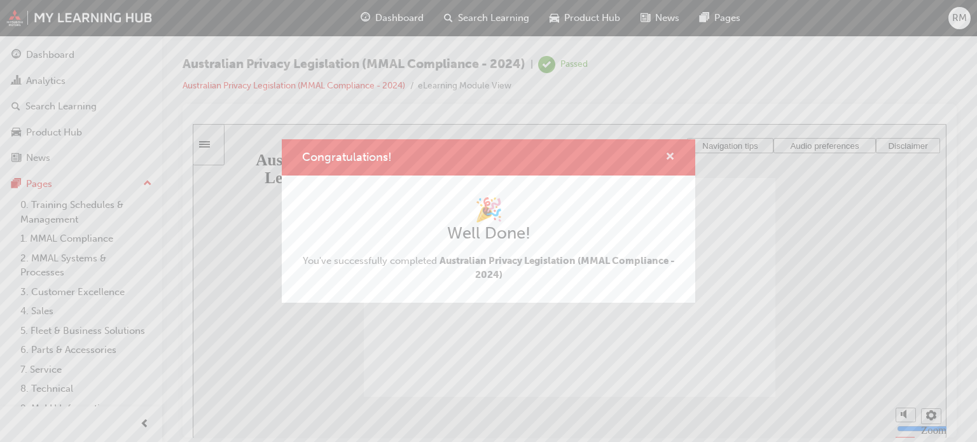
click at [669, 156] on span "cross-icon" at bounding box center [670, 157] width 10 height 11
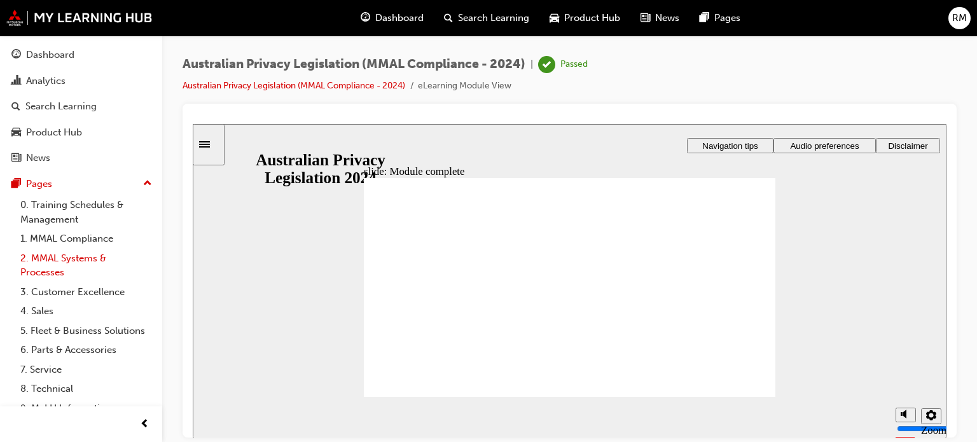
click at [79, 259] on link "2. MMAL Systems & Processes" at bounding box center [86, 266] width 142 height 34
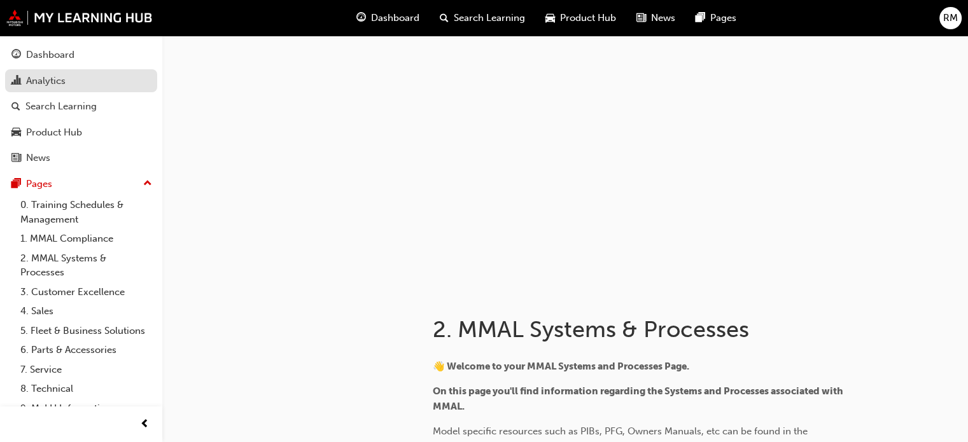
click at [53, 81] on div "Analytics" at bounding box center [45, 81] width 39 height 15
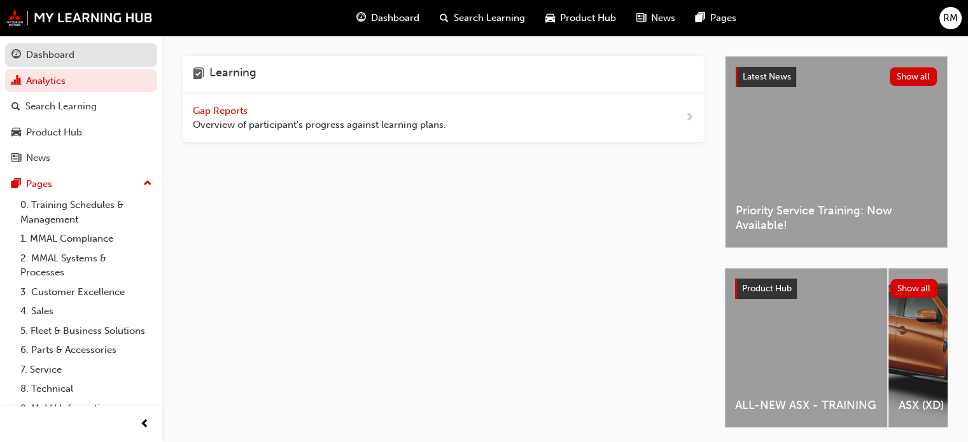
click at [51, 61] on div "Dashboard" at bounding box center [50, 55] width 48 height 15
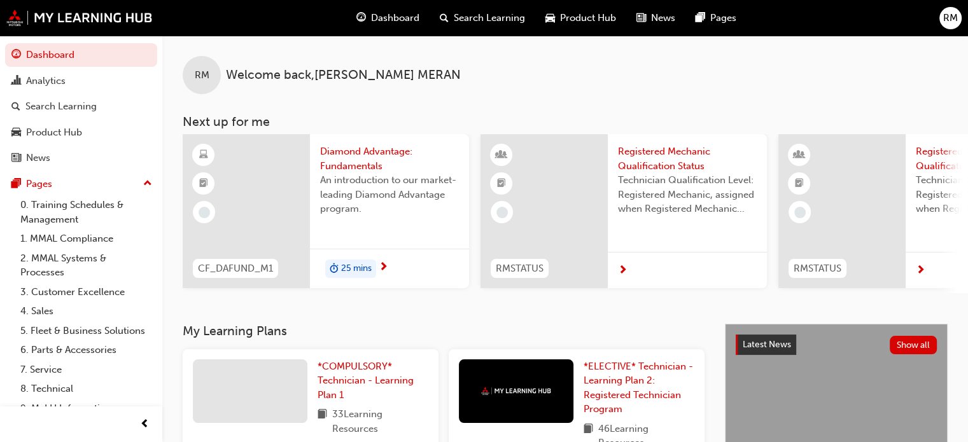
click at [361, 160] on span "Diamond Advantage: Fundamentals" at bounding box center [389, 158] width 139 height 29
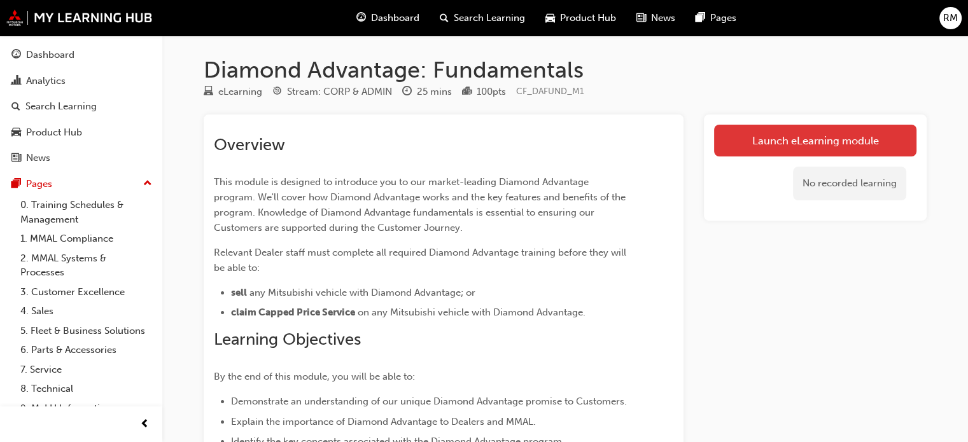
click at [821, 140] on link "Launch eLearning module" at bounding box center [815, 141] width 202 height 32
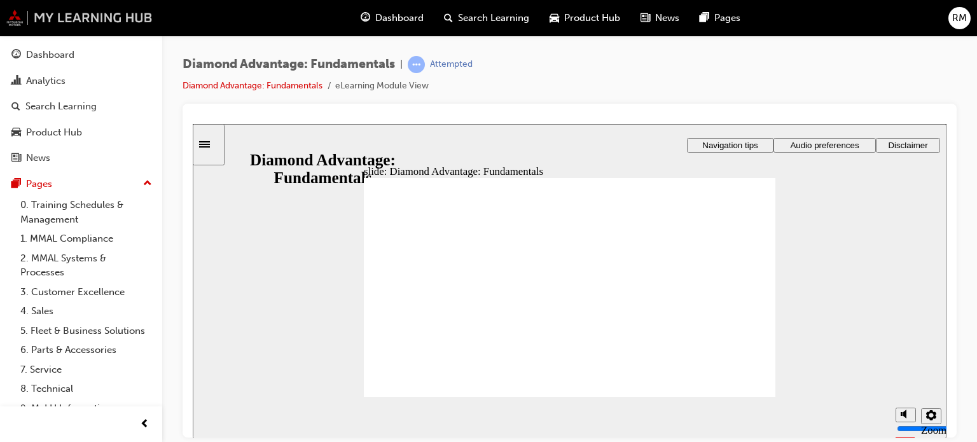
click at [89, 22] on img at bounding box center [79, 18] width 146 height 17
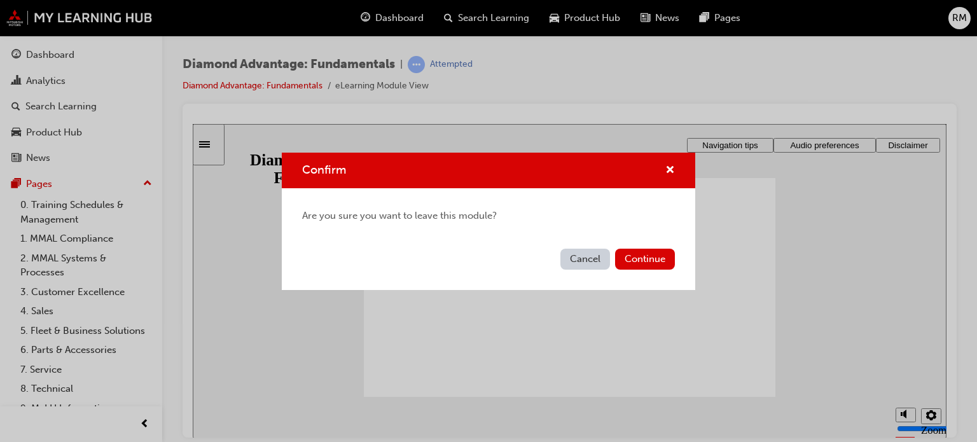
click at [592, 261] on button "Cancel" at bounding box center [585, 259] width 50 height 21
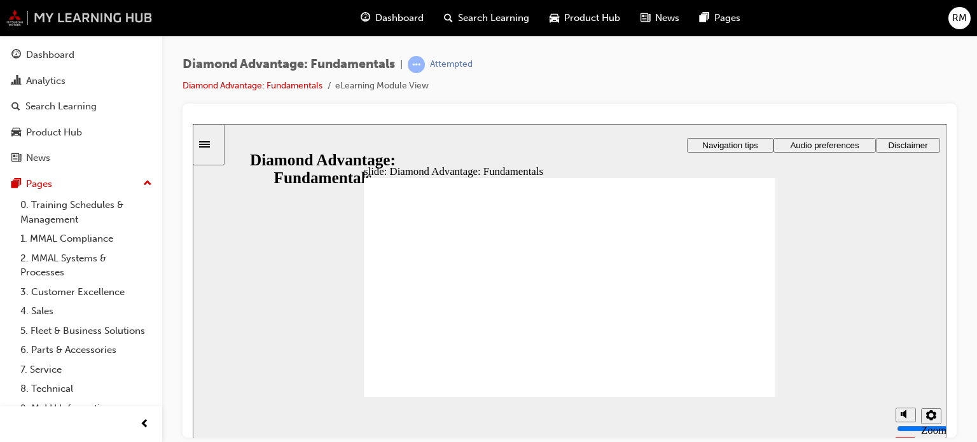
click at [15, 17] on img at bounding box center [79, 18] width 146 height 17
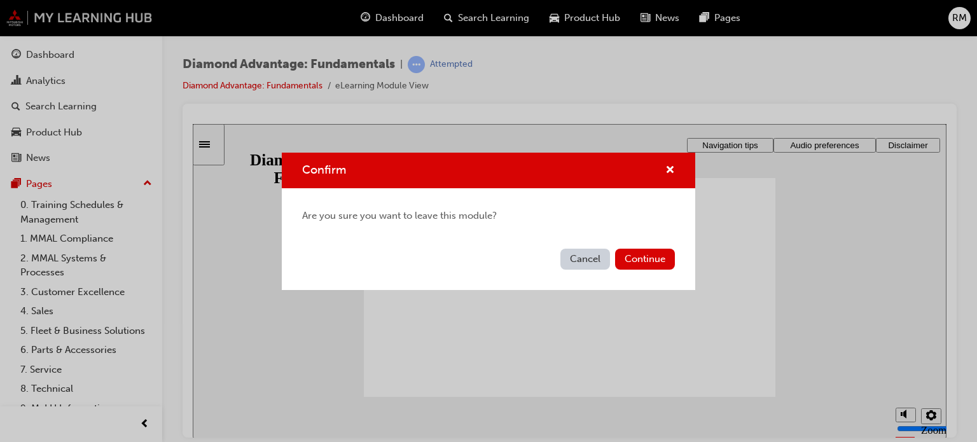
click at [15, 17] on div "Confirm Are you sure you want to leave this module? Cancel Continue" at bounding box center [488, 221] width 977 height 442
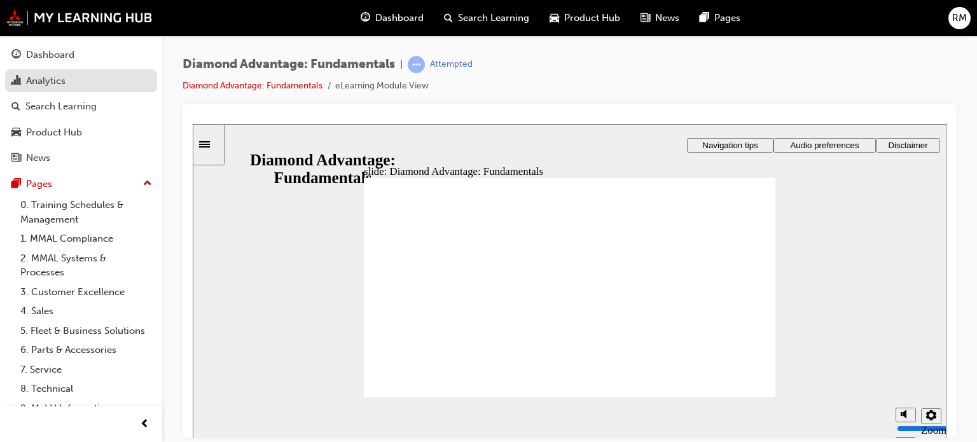
click at [61, 87] on div "Analytics" at bounding box center [45, 81] width 39 height 15
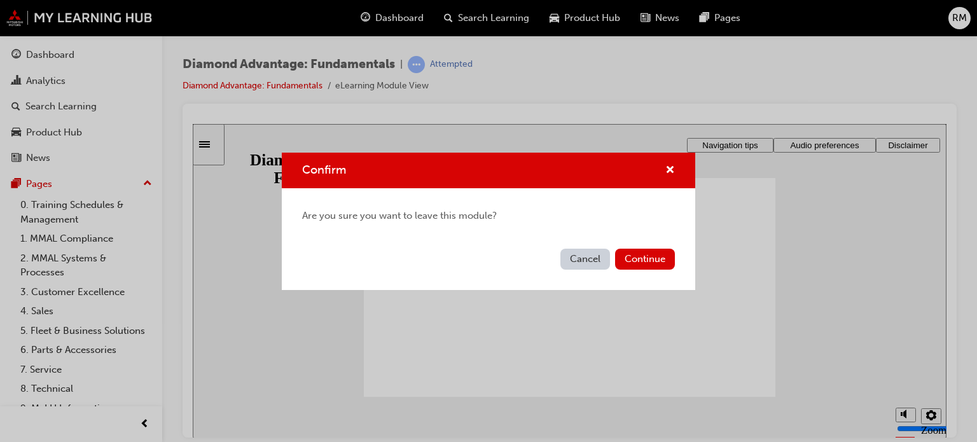
click at [571, 258] on button "Cancel" at bounding box center [585, 259] width 50 height 21
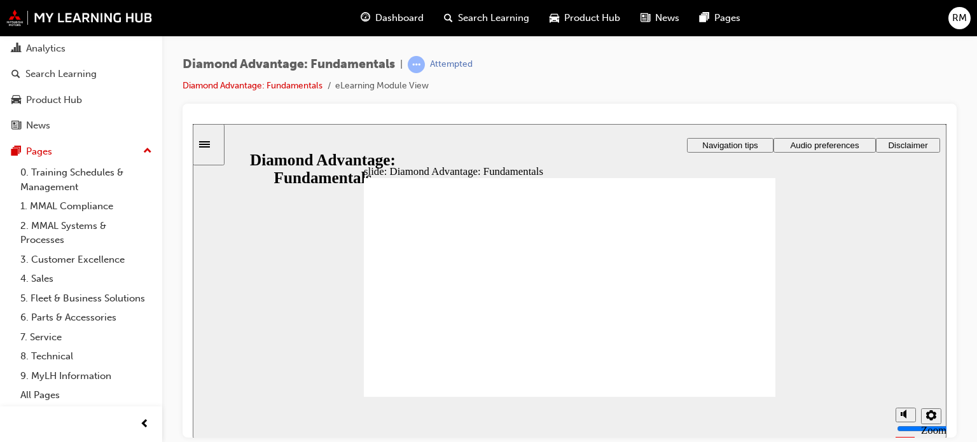
scroll to position [47, 0]
click at [92, 197] on link "1. MMAL Compliance" at bounding box center [86, 207] width 142 height 20
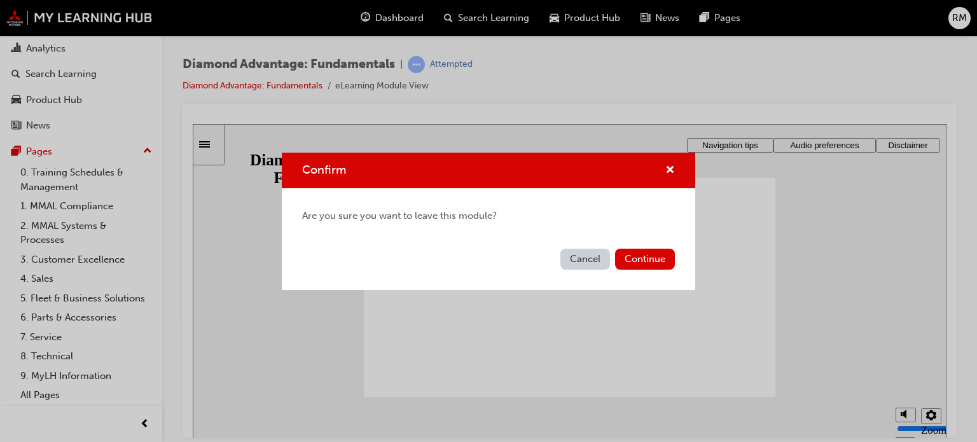
click at [574, 256] on button "Cancel" at bounding box center [585, 259] width 50 height 21
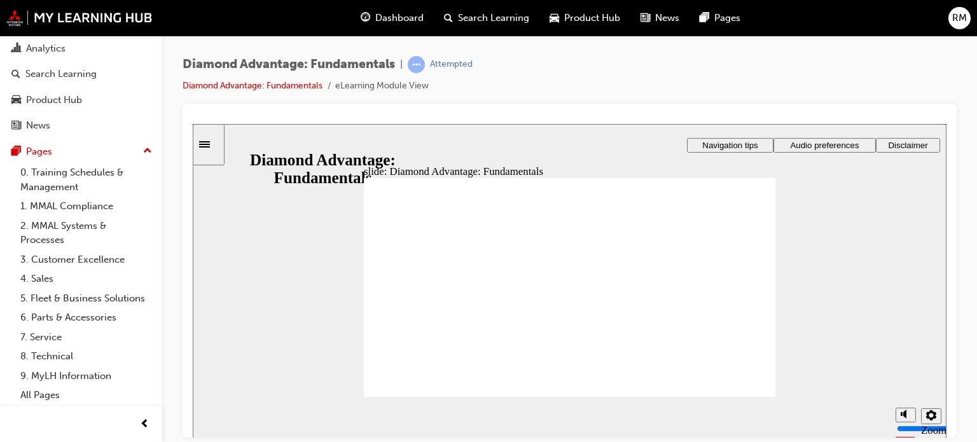
click at [837, 145] on span "Audio preferences" at bounding box center [824, 145] width 69 height 10
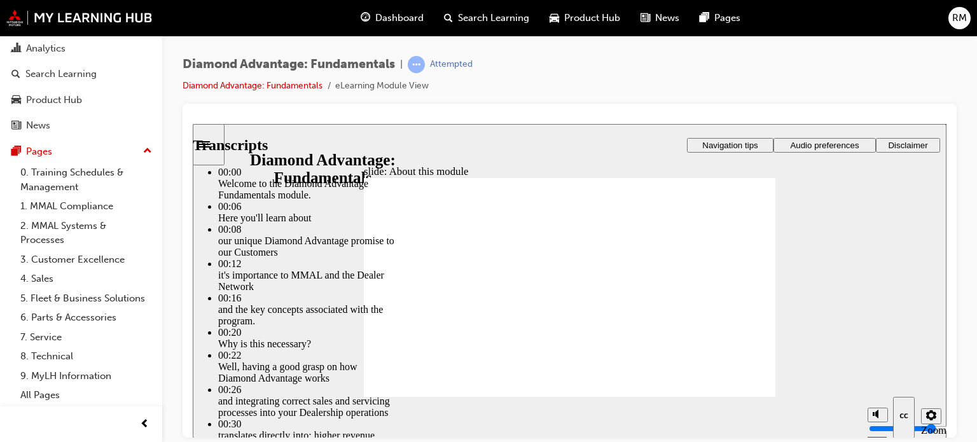
type input "45"
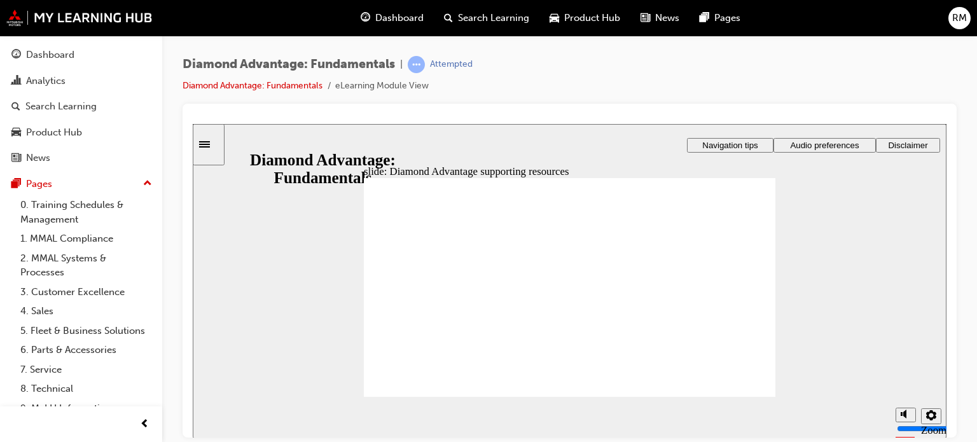
scroll to position [47, 0]
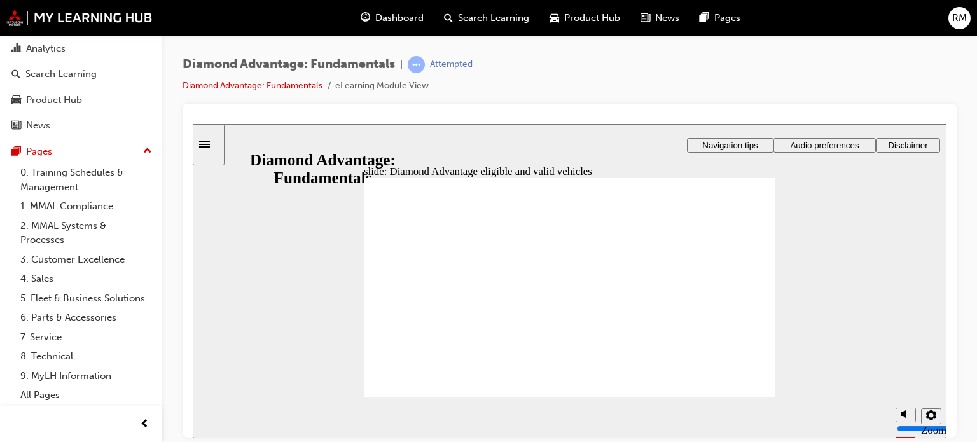
click at [15, 19] on img at bounding box center [79, 18] width 146 height 17
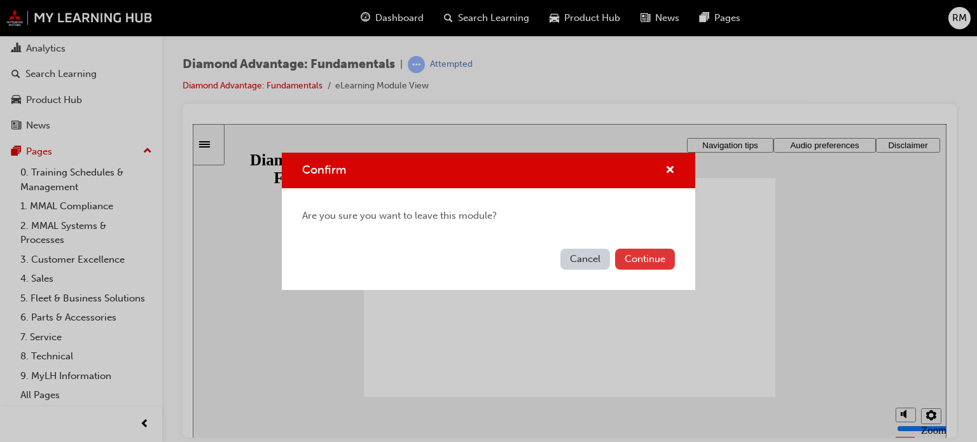
click at [630, 261] on button "Continue" at bounding box center [645, 259] width 60 height 21
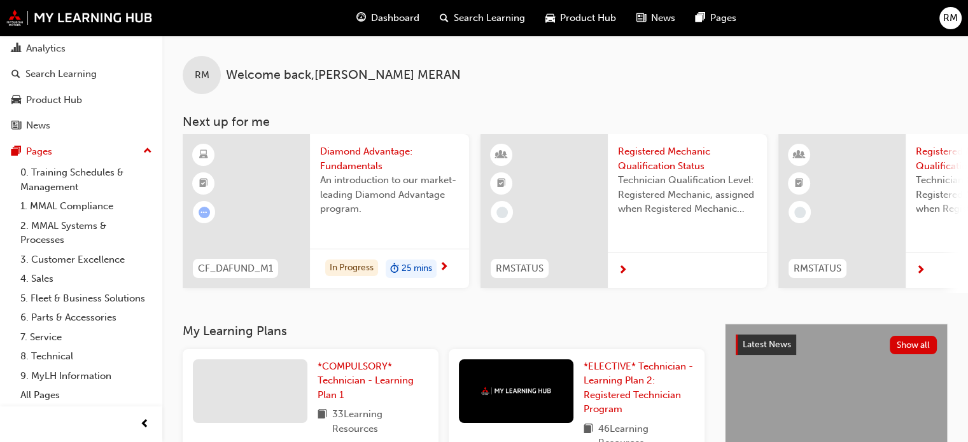
click at [946, 24] on span "RM" at bounding box center [950, 18] width 15 height 15
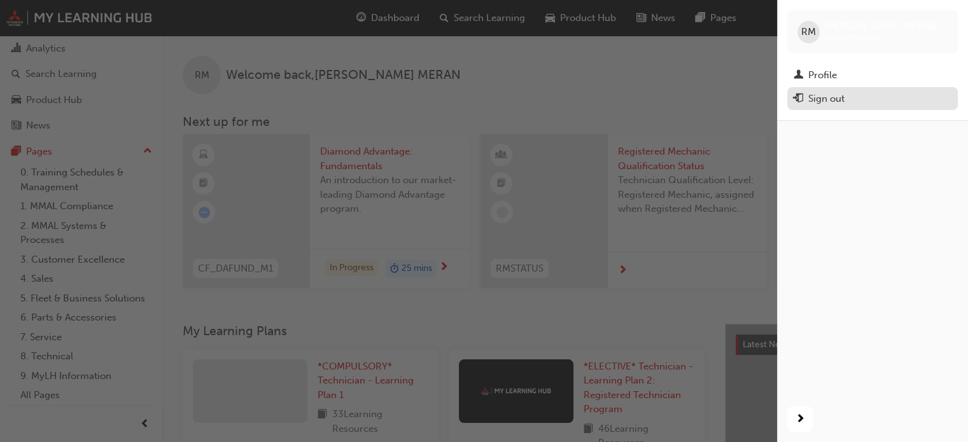
click at [842, 97] on div "Sign out" at bounding box center [826, 99] width 36 height 15
